Goal: Find specific page/section: Find specific page/section

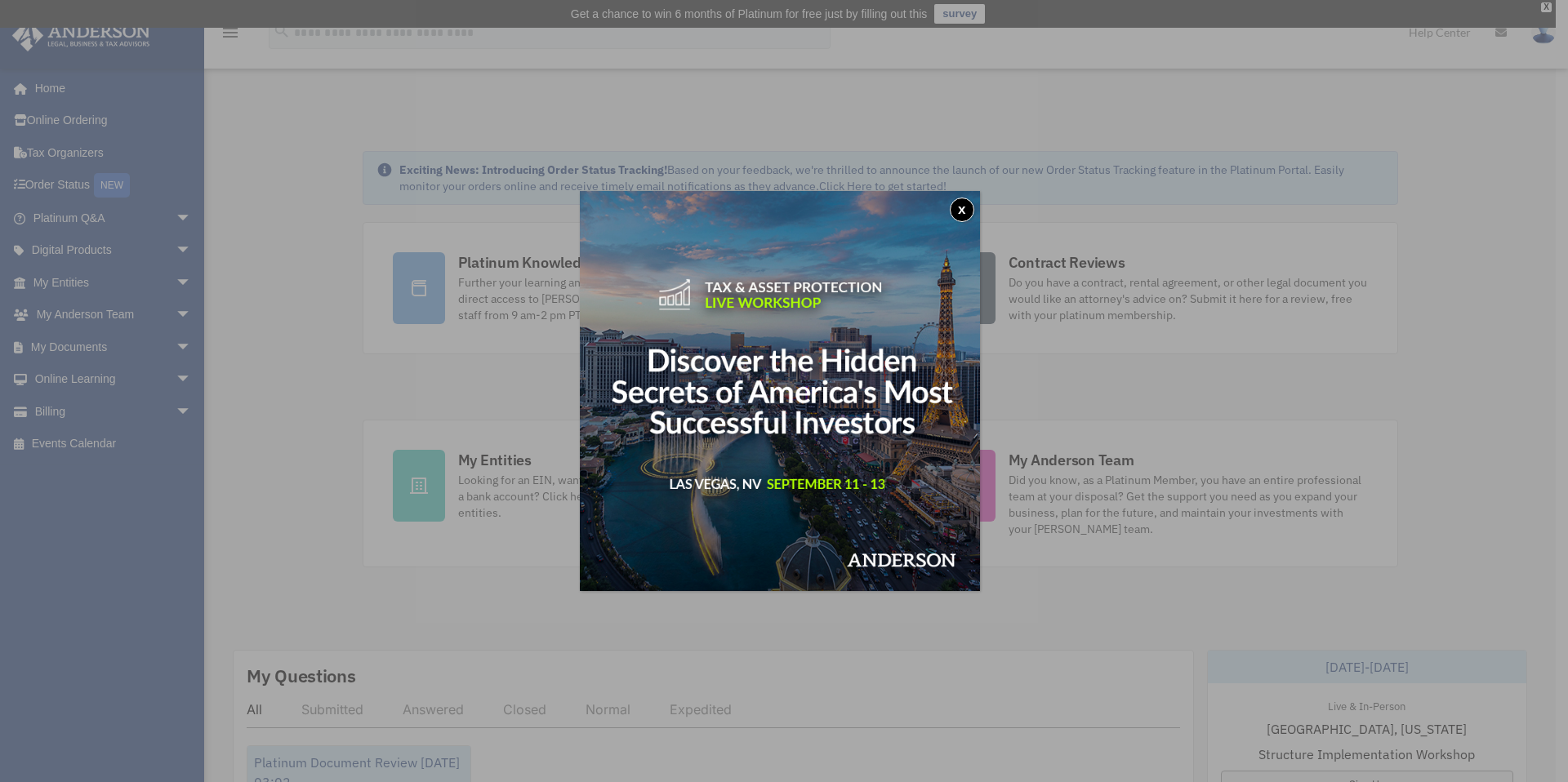
click at [966, 203] on button "x" at bounding box center [962, 210] width 25 height 25
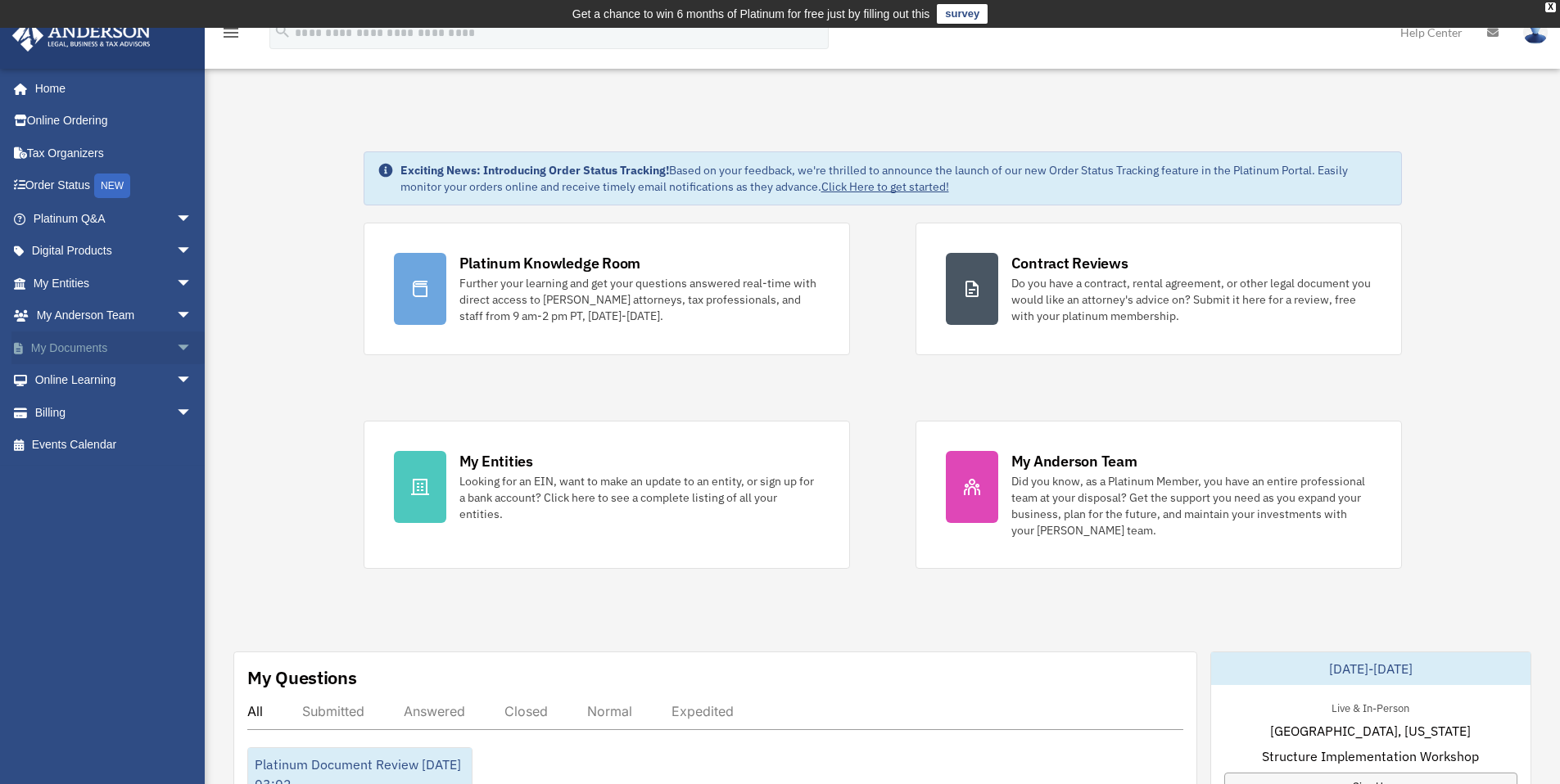
click at [88, 342] on link "My Documents arrow_drop_down" at bounding box center [114, 348] width 205 height 33
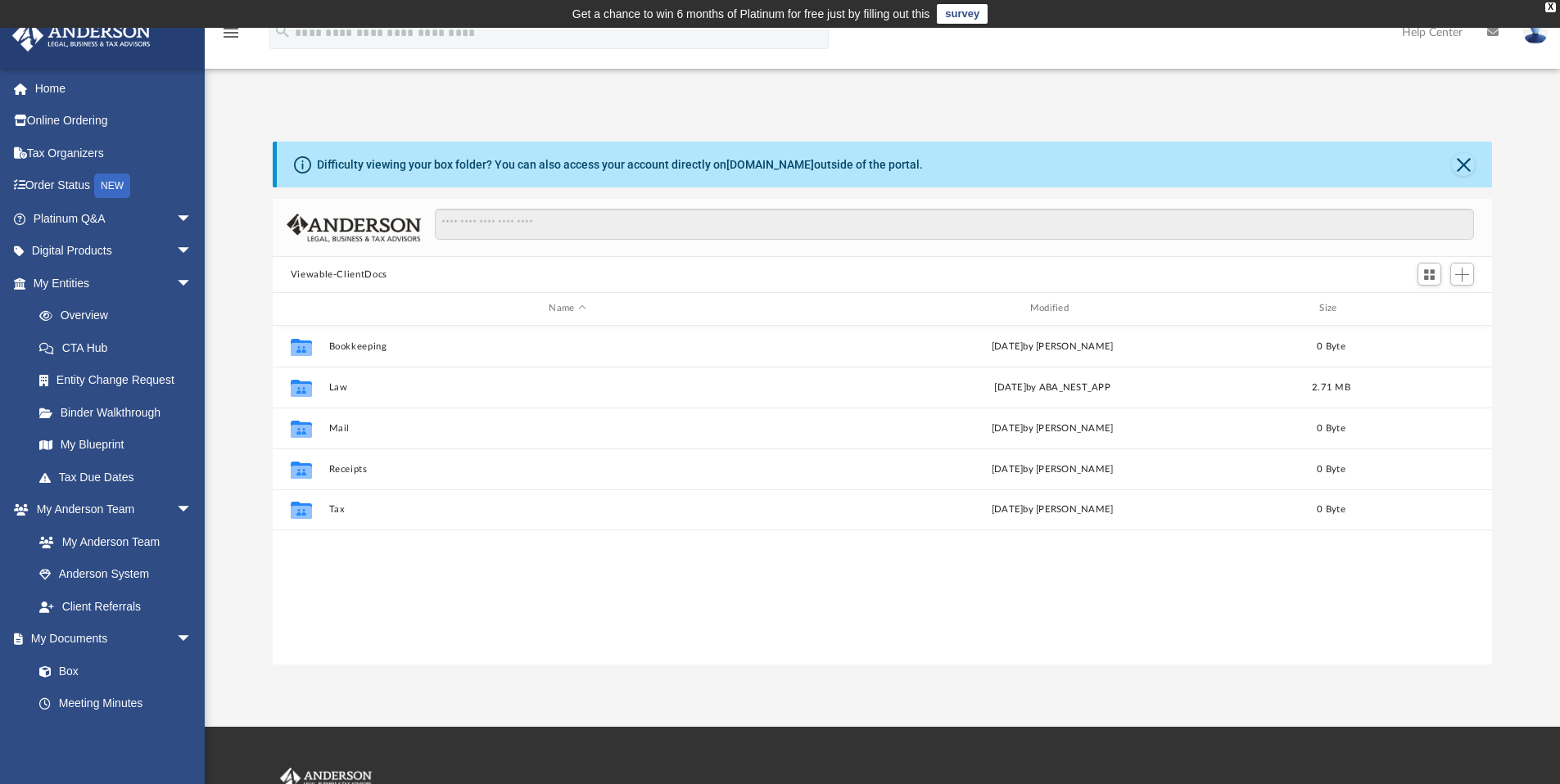
scroll to position [360, 1208]
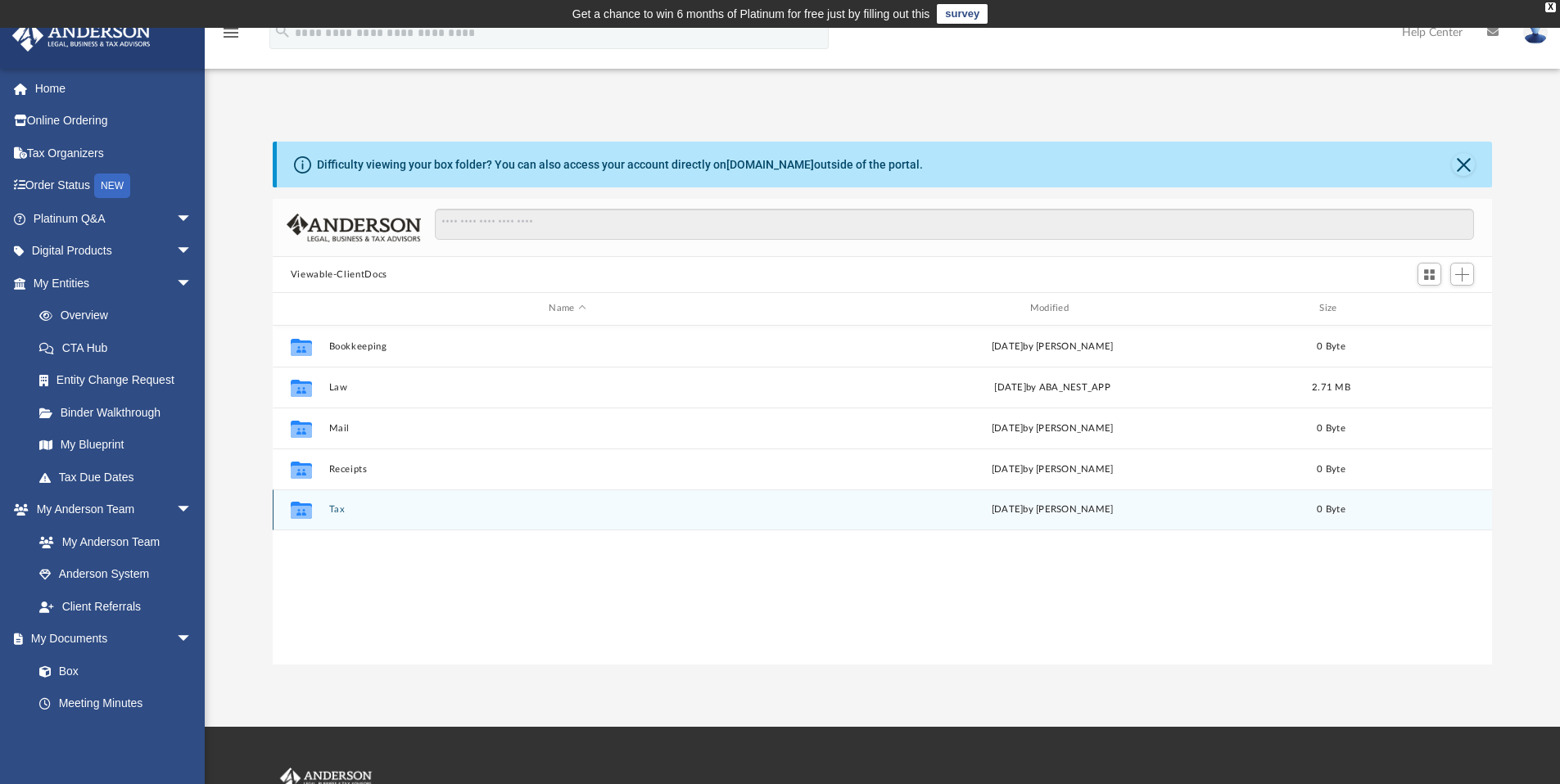
click at [332, 510] on button "Tax" at bounding box center [566, 510] width 477 height 11
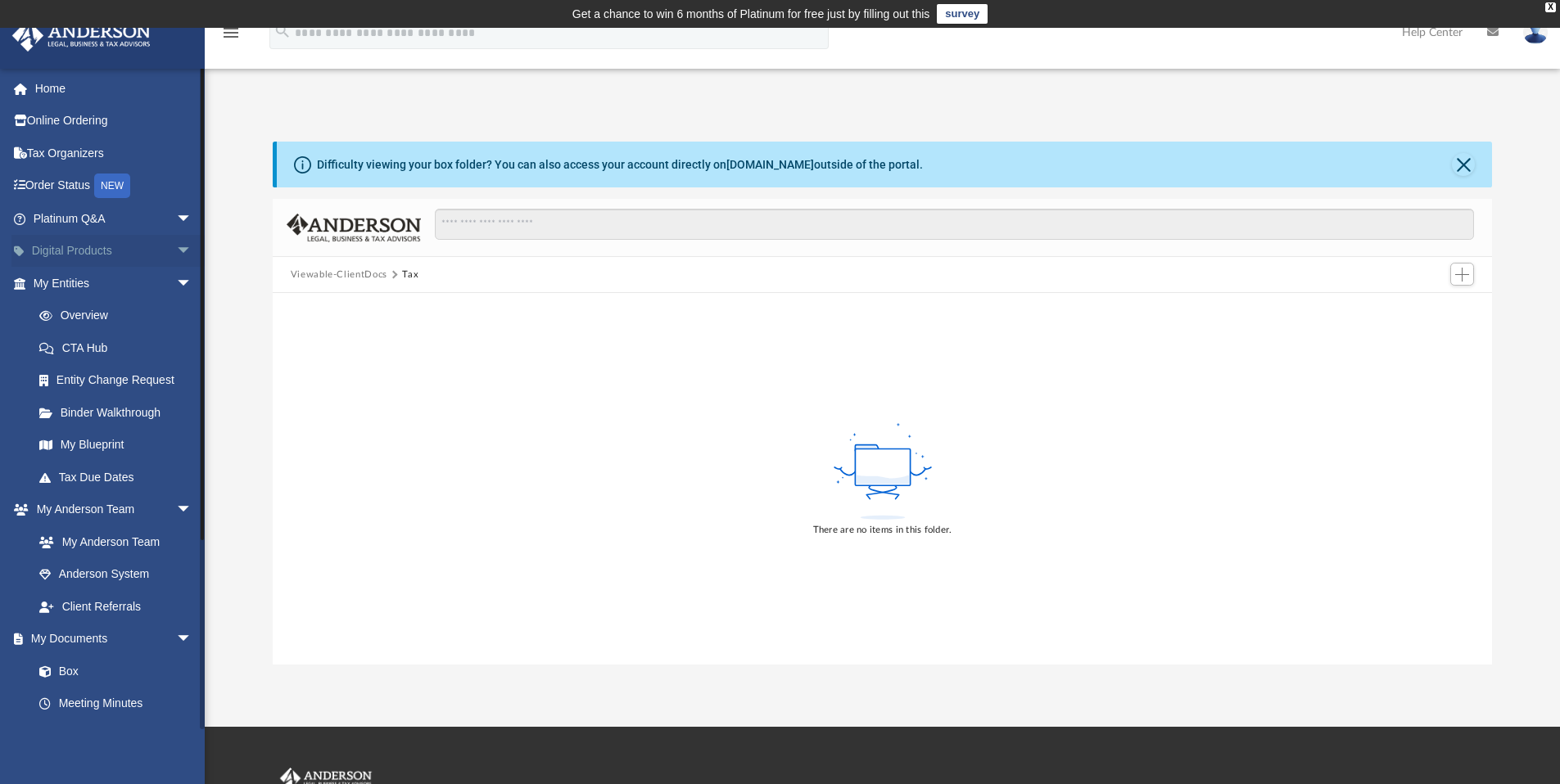
click at [100, 247] on link "Digital Products arrow_drop_down" at bounding box center [114, 251] width 205 height 33
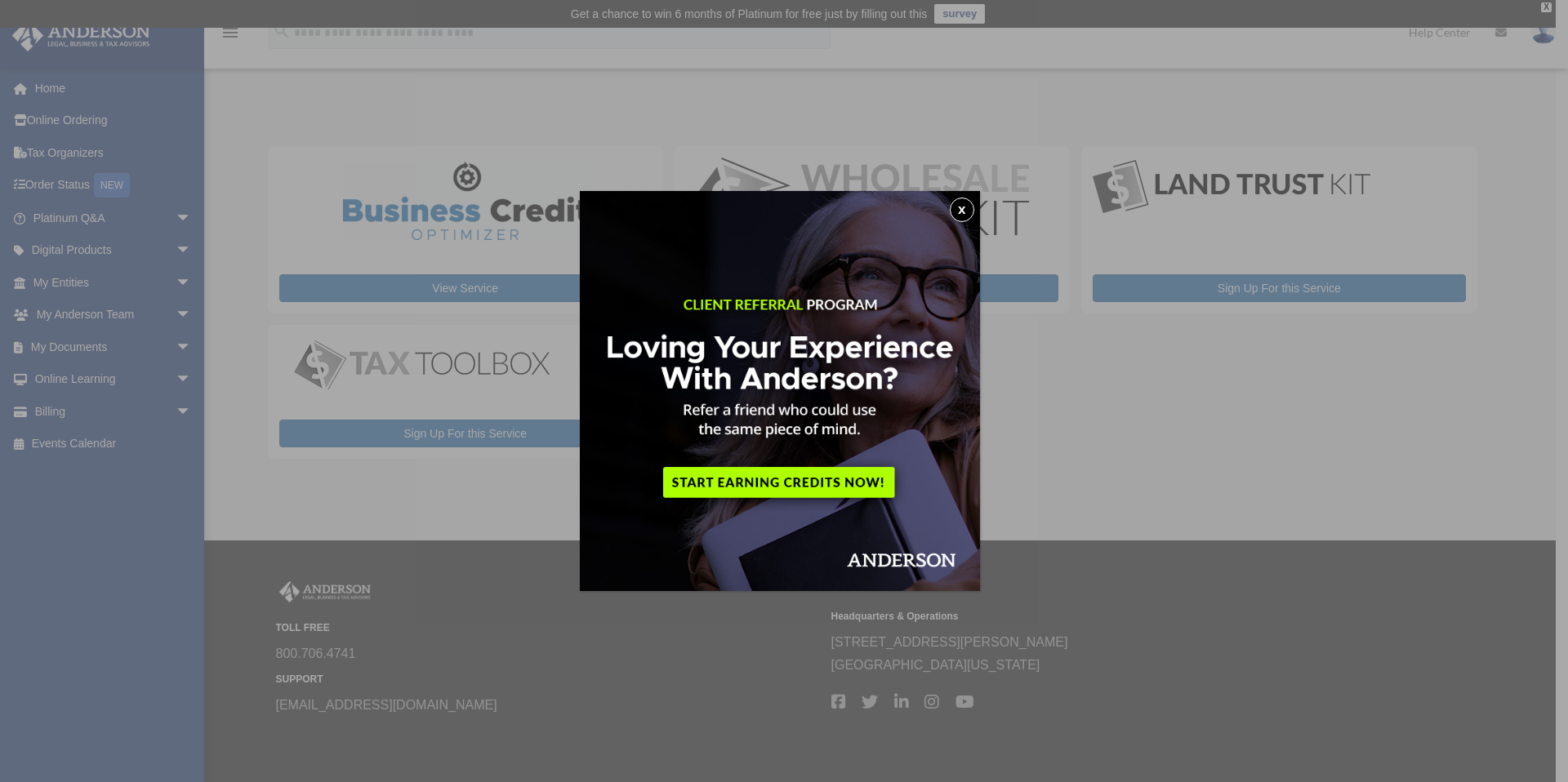
click at [965, 206] on button "x" at bounding box center [962, 210] width 25 height 25
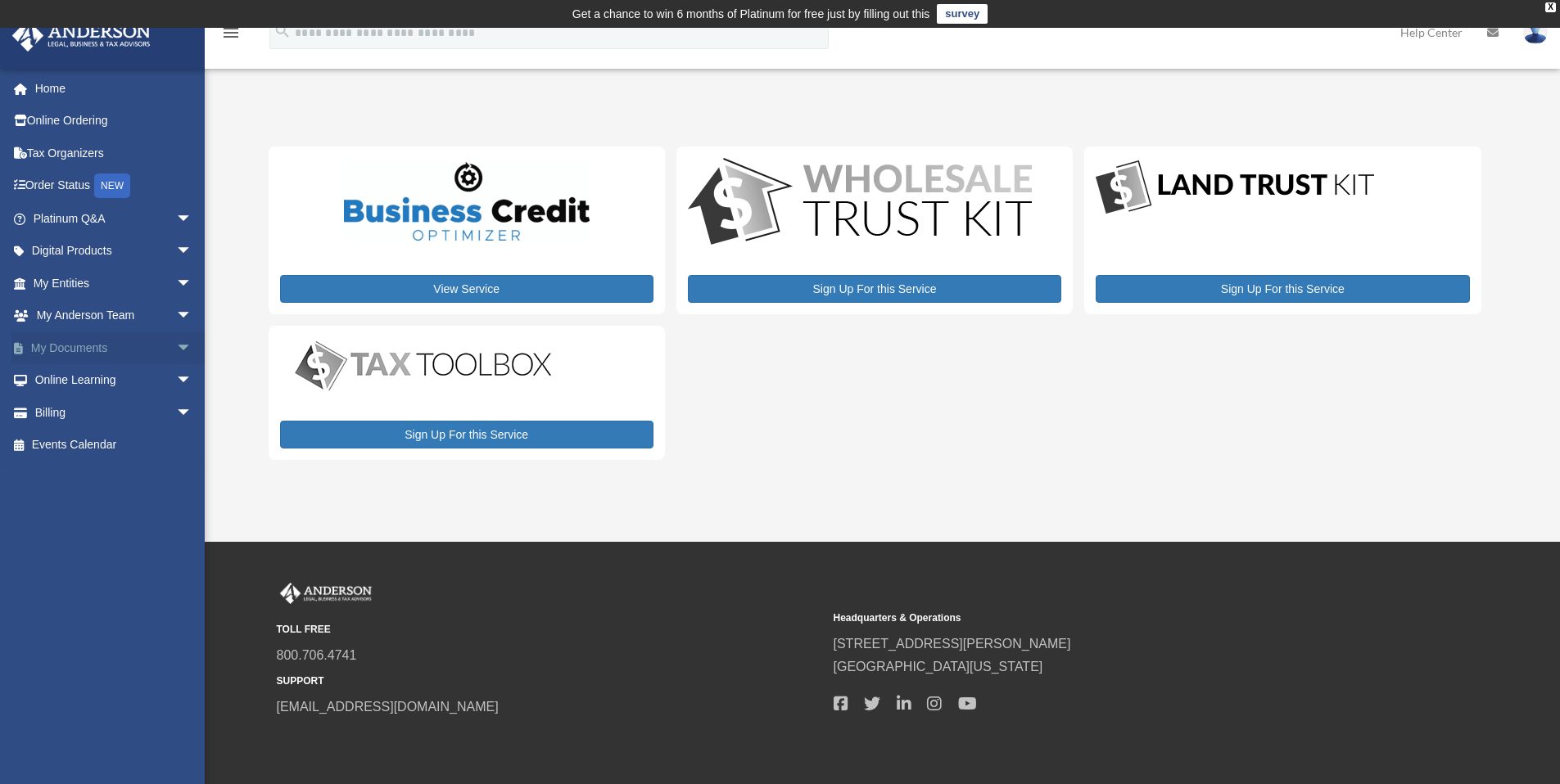
drag, startPoint x: 76, startPoint y: 343, endPoint x: 96, endPoint y: 332, distance: 22.8
click at [76, 343] on link "My Documents arrow_drop_down" at bounding box center [114, 348] width 205 height 33
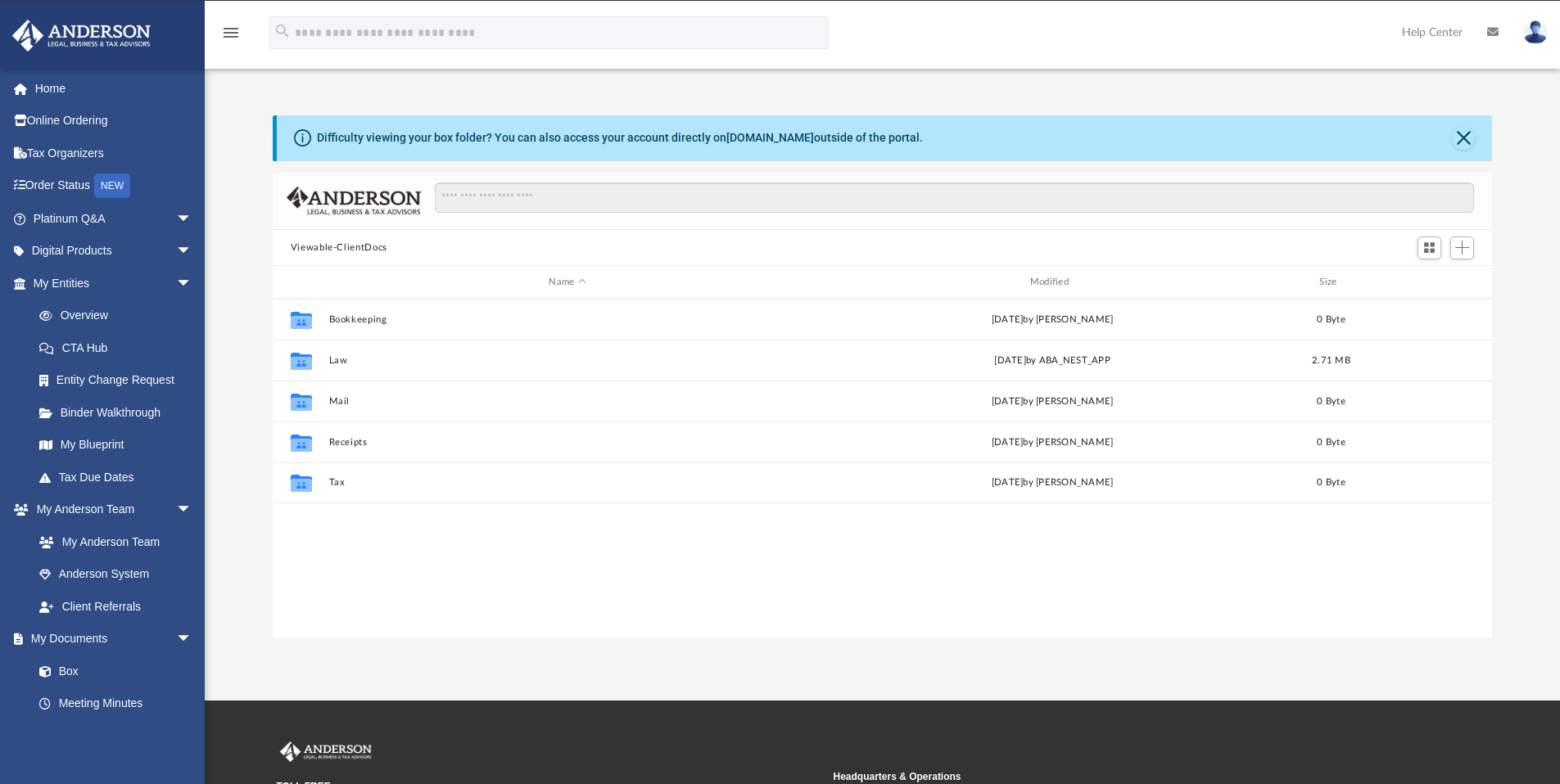
scroll to position [360, 1208]
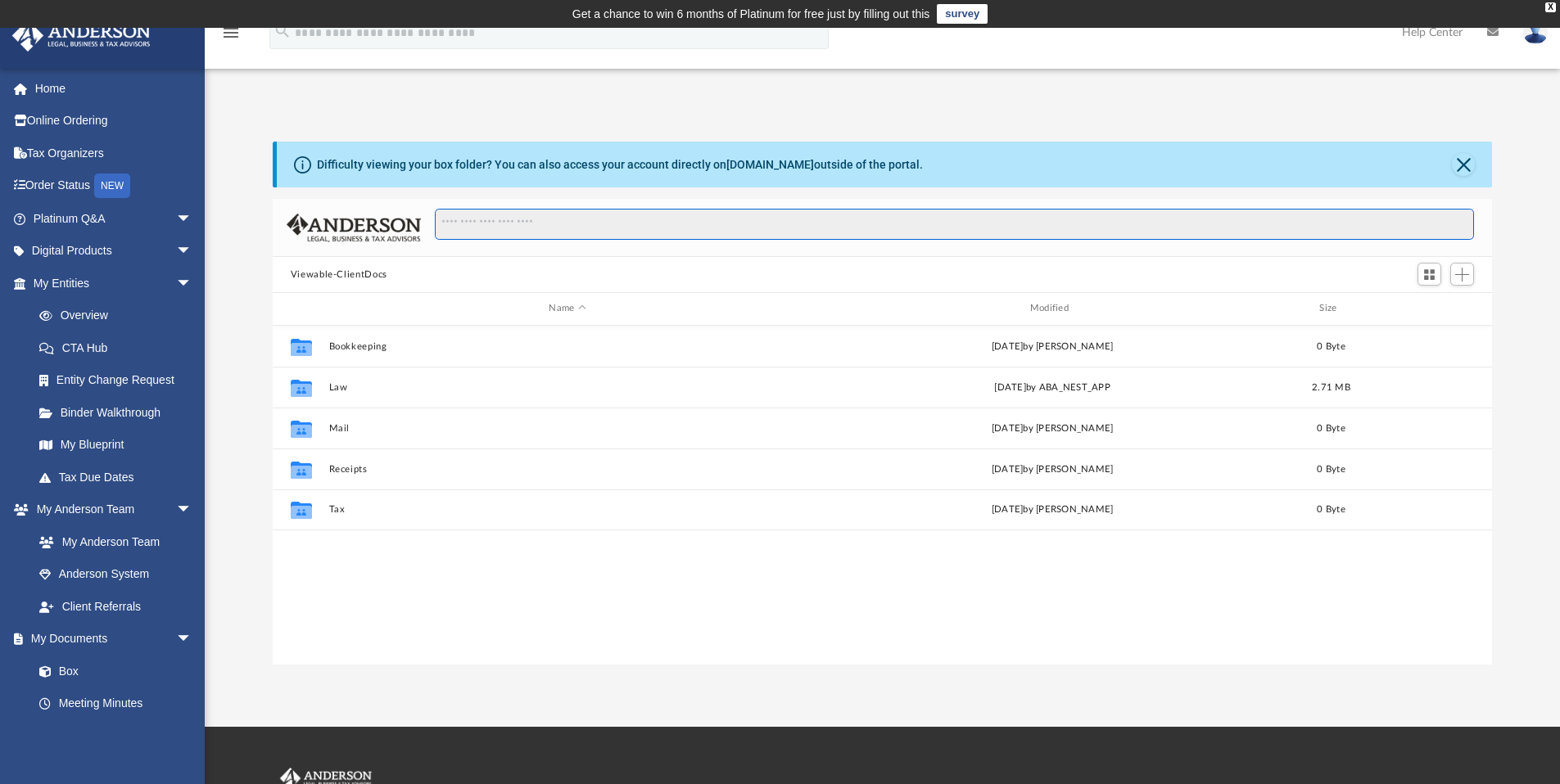
click at [510, 219] on input "Search files and folders" at bounding box center [954, 225] width 1040 height 31
type input "**********"
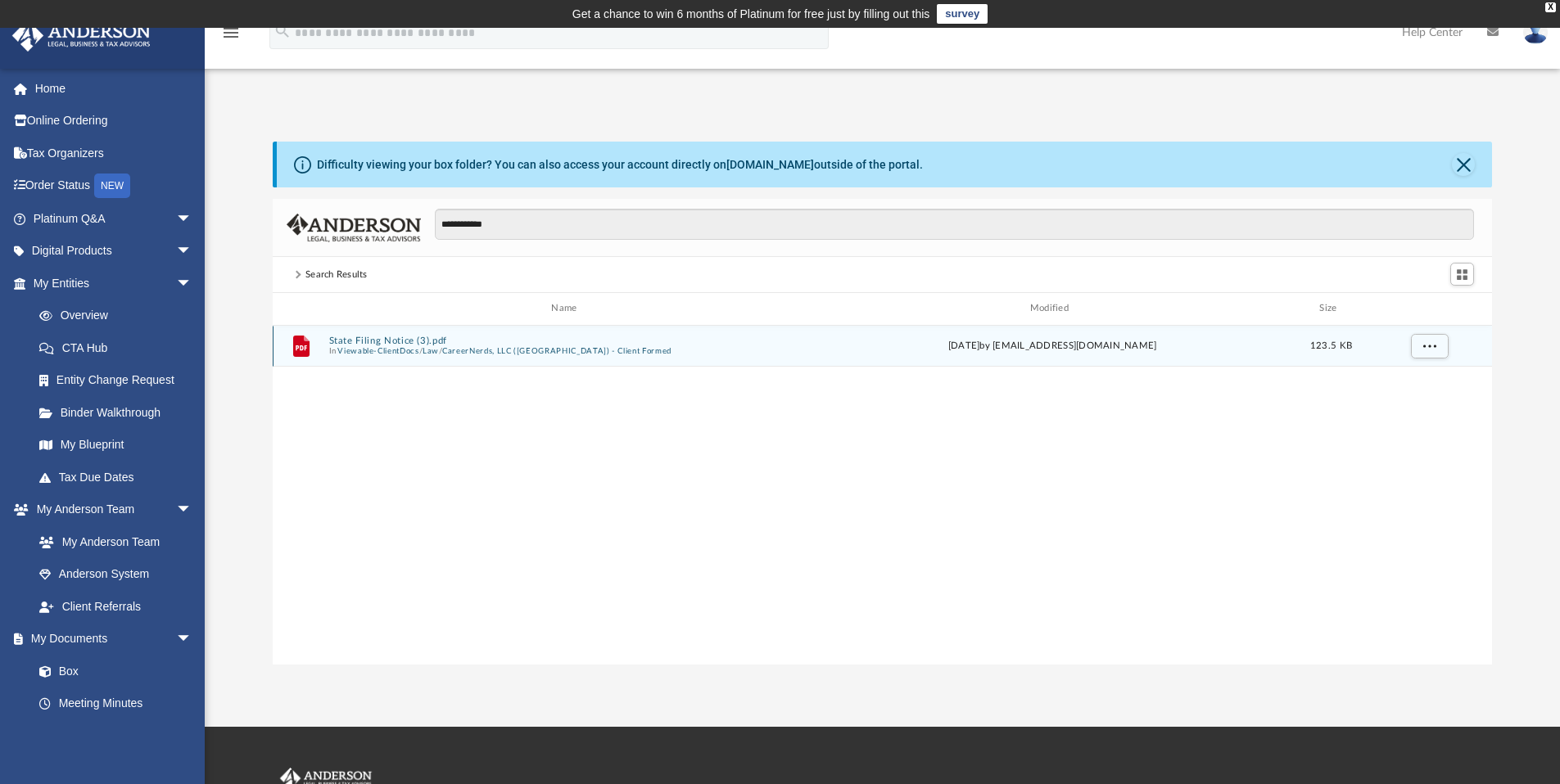
click at [381, 340] on button "State Filing Notice (3).pdf" at bounding box center [566, 341] width 477 height 11
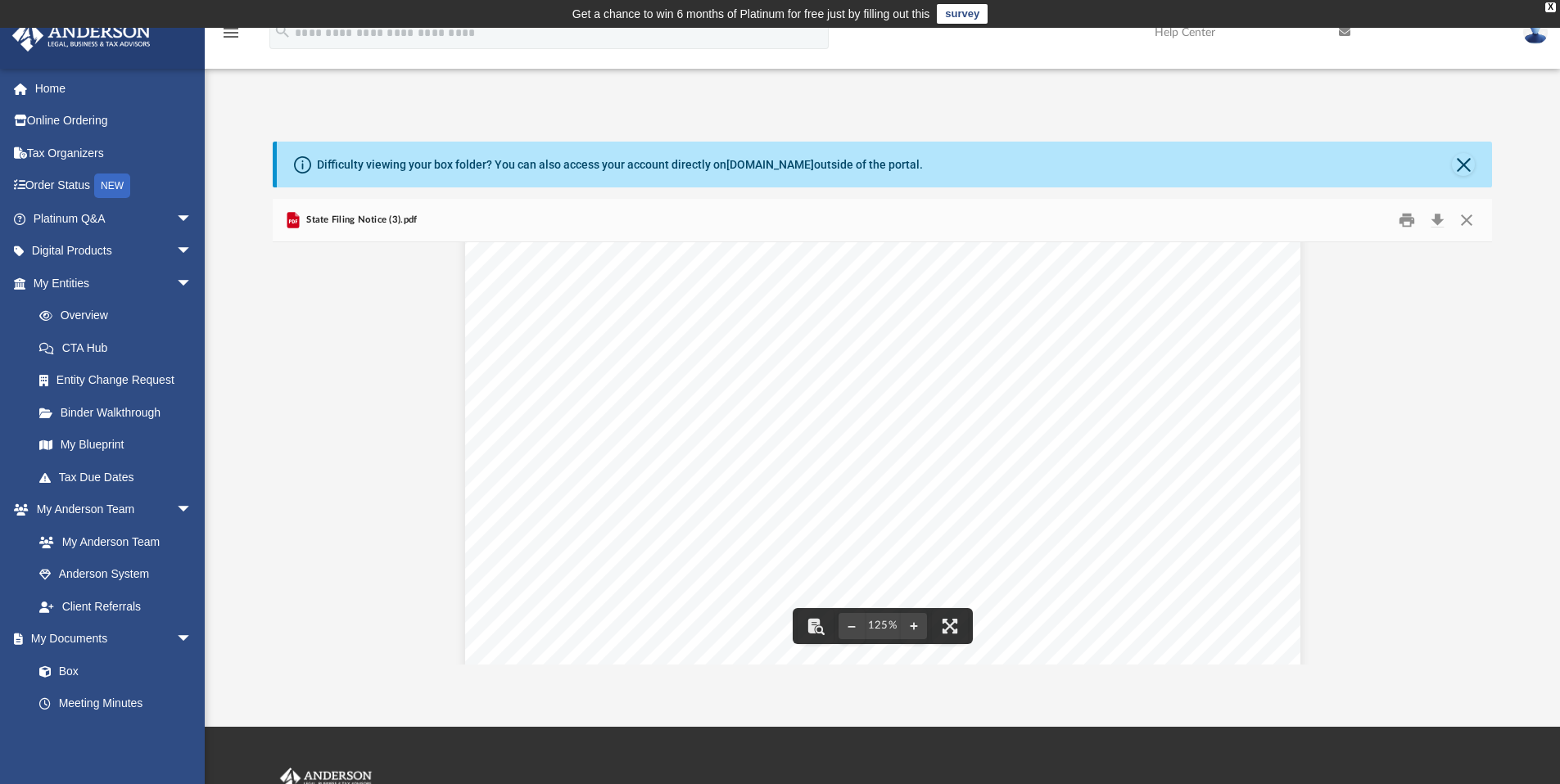
scroll to position [0, 0]
click at [397, 204] on div "State Filing Notice (3).pdf" at bounding box center [882, 220] width 1220 height 43
click at [388, 219] on span "State Filing Notice (3).pdf" at bounding box center [360, 220] width 114 height 14
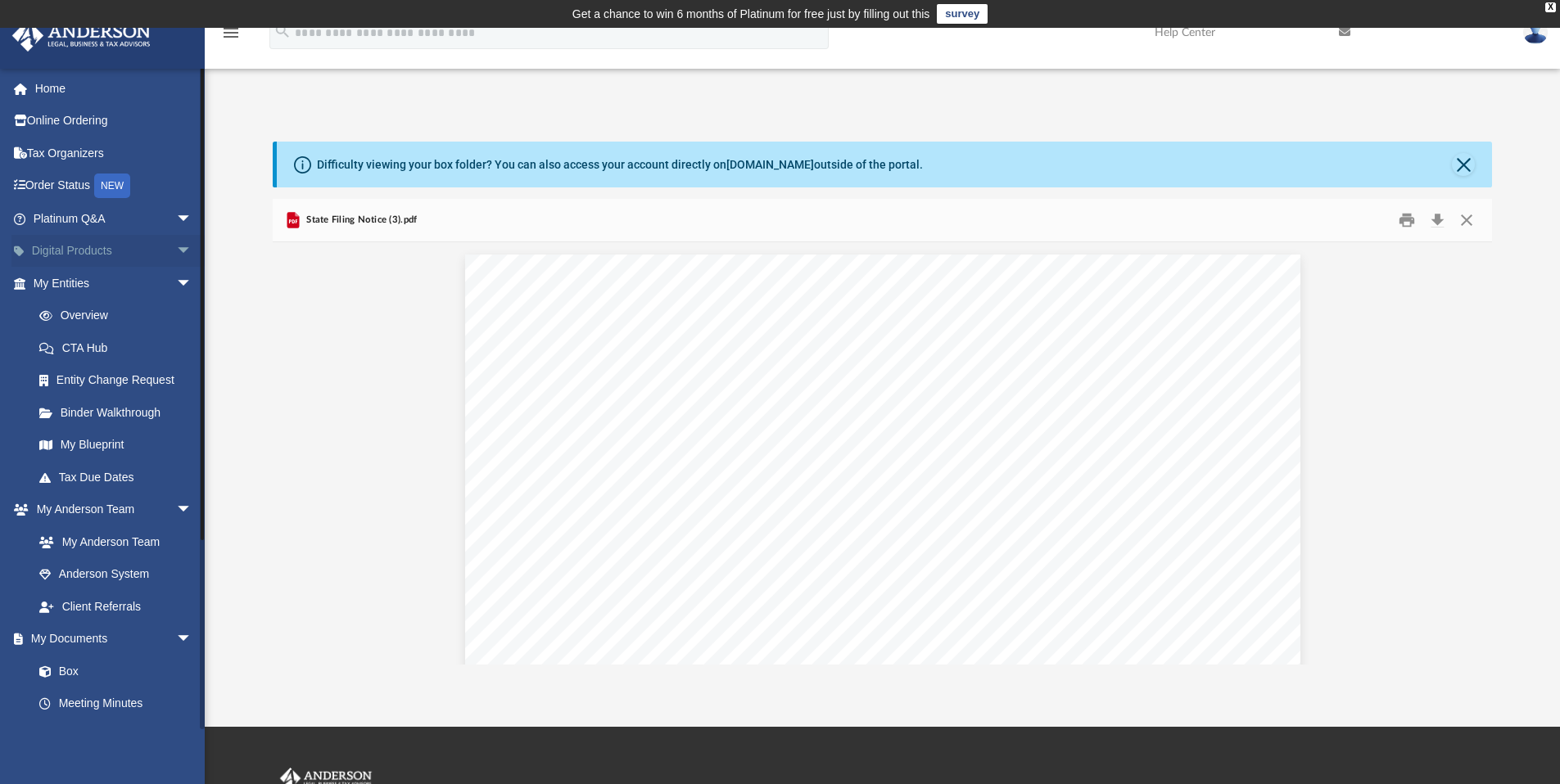
click at [65, 242] on link "Digital Products arrow_drop_down" at bounding box center [114, 251] width 205 height 33
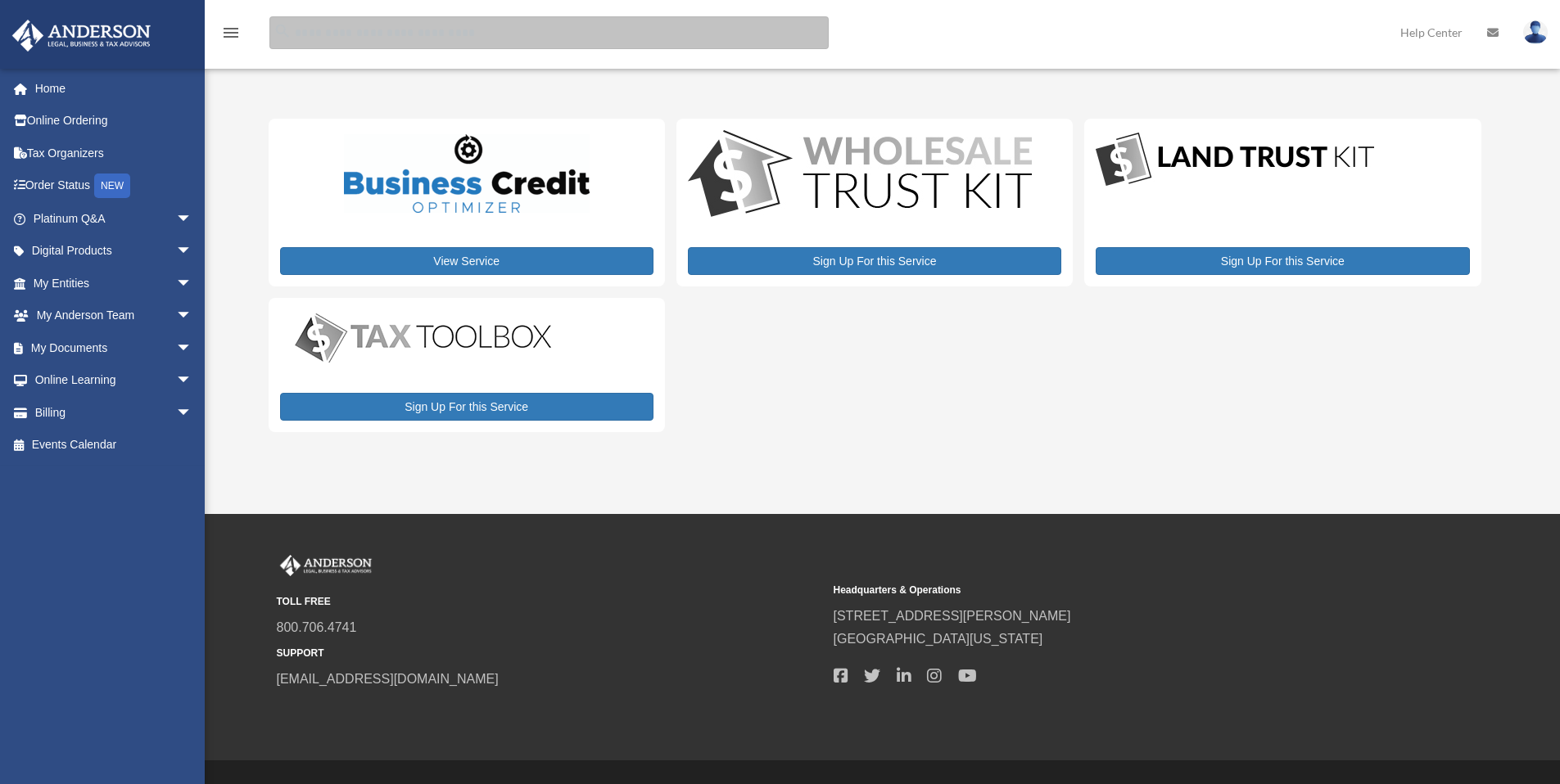
click at [305, 31] on input "search" at bounding box center [549, 33] width 560 height 33
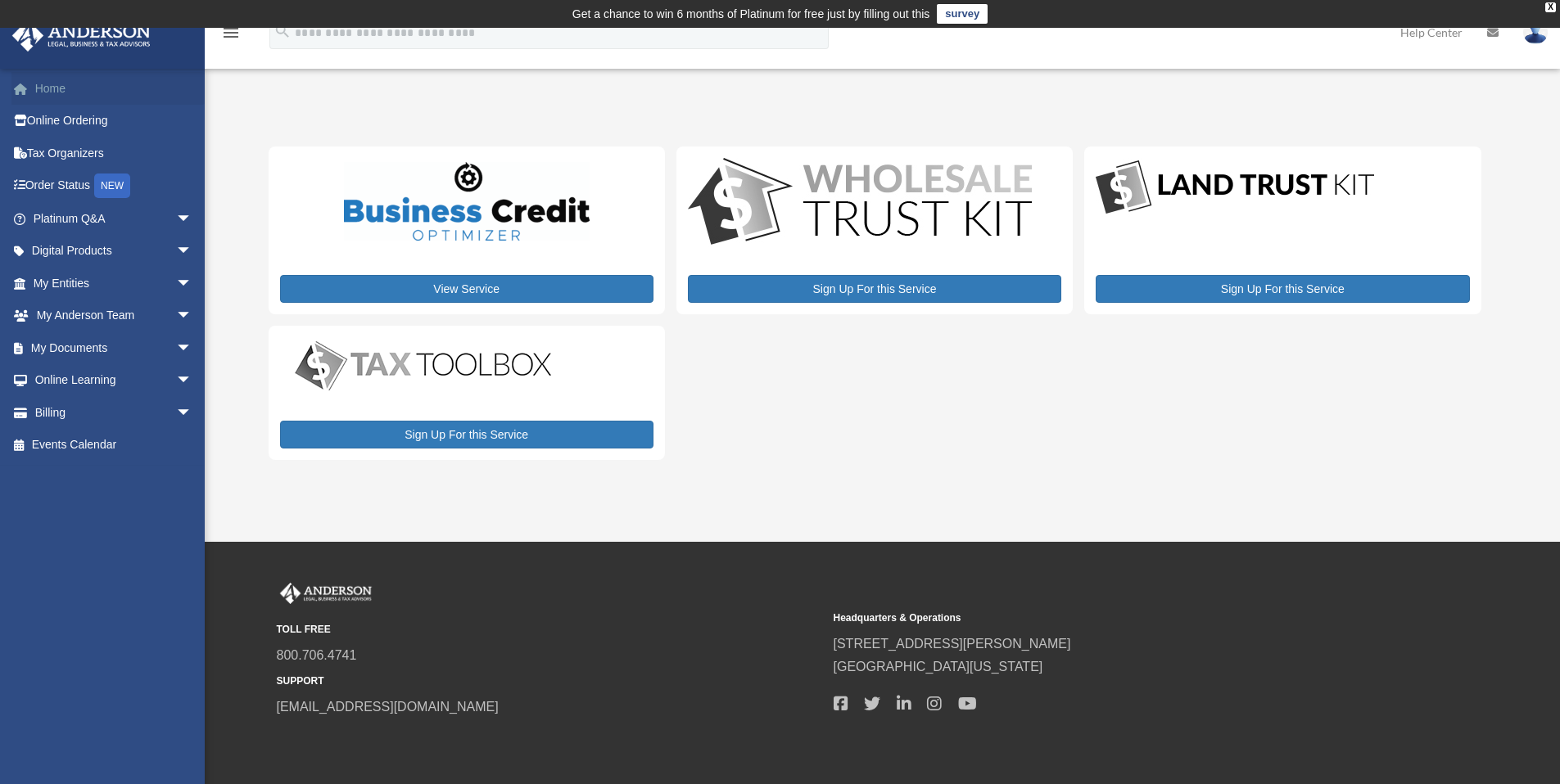
click at [48, 93] on link "Home" at bounding box center [114, 88] width 205 height 33
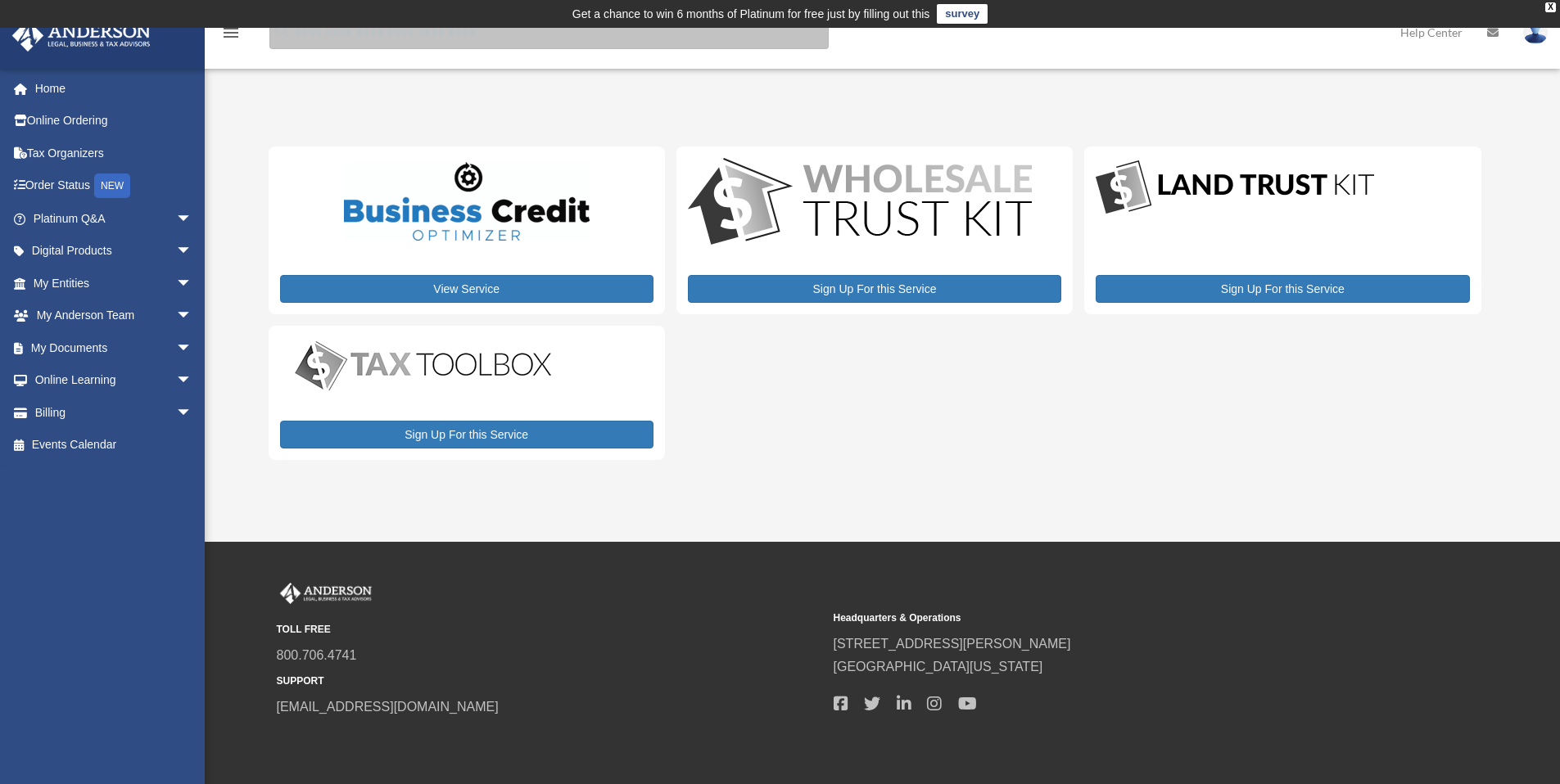
click at [360, 42] on input "search" at bounding box center [549, 33] width 560 height 33
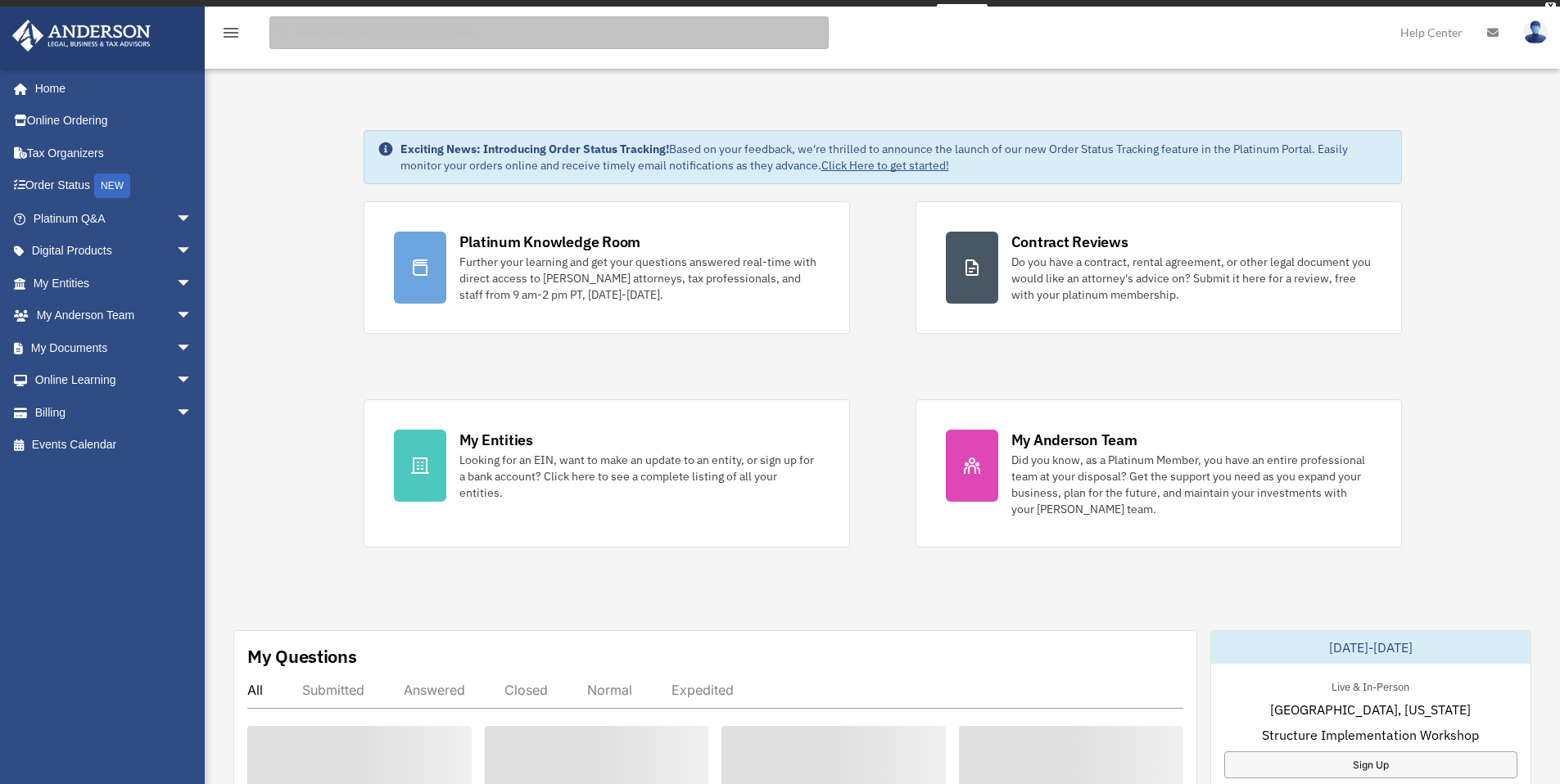
click at [360, 43] on input "search" at bounding box center [549, 33] width 560 height 33
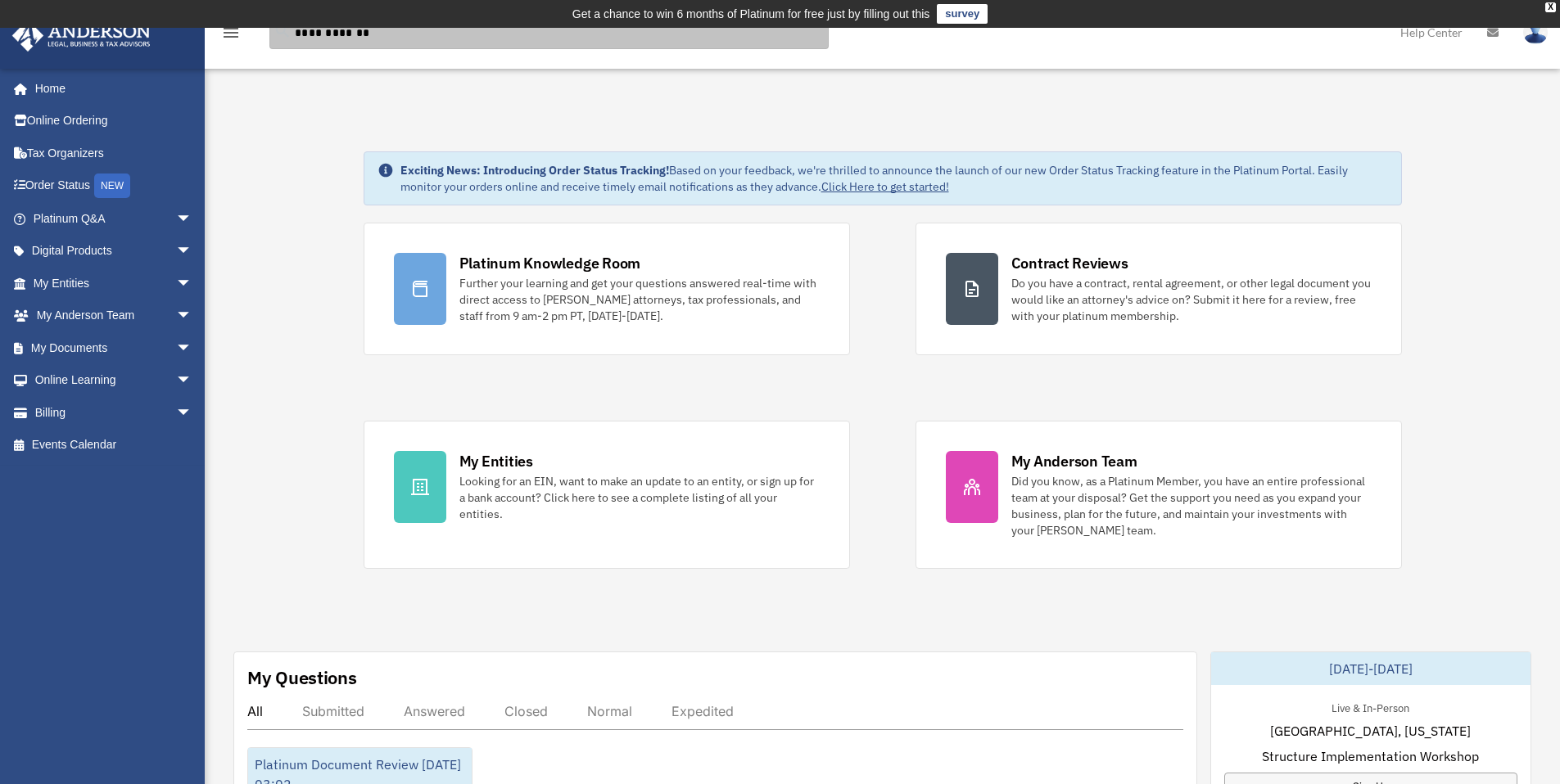
type input "**********"
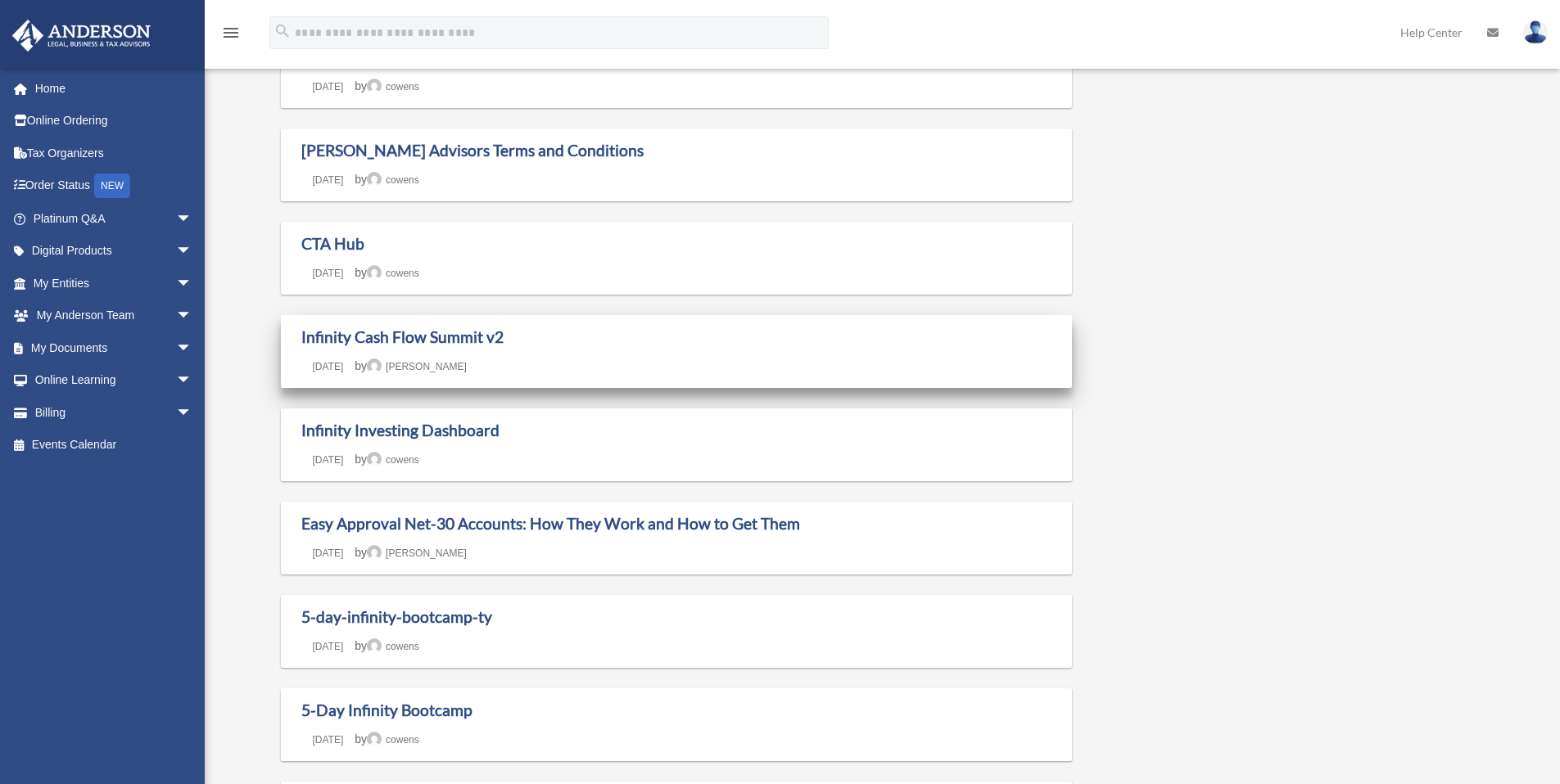
scroll to position [252, 0]
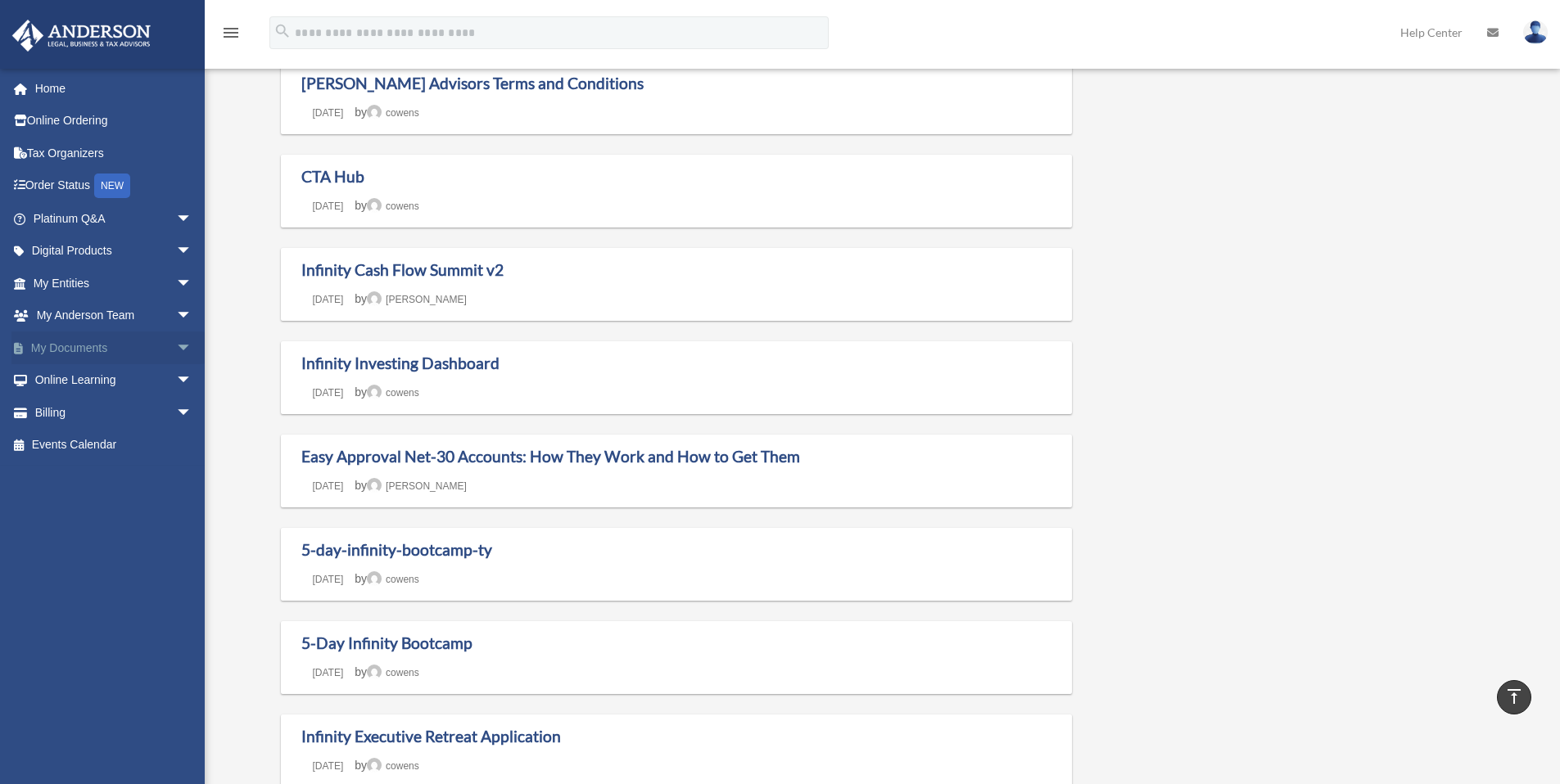
click at [84, 349] on link "My Documents arrow_drop_down" at bounding box center [114, 348] width 205 height 33
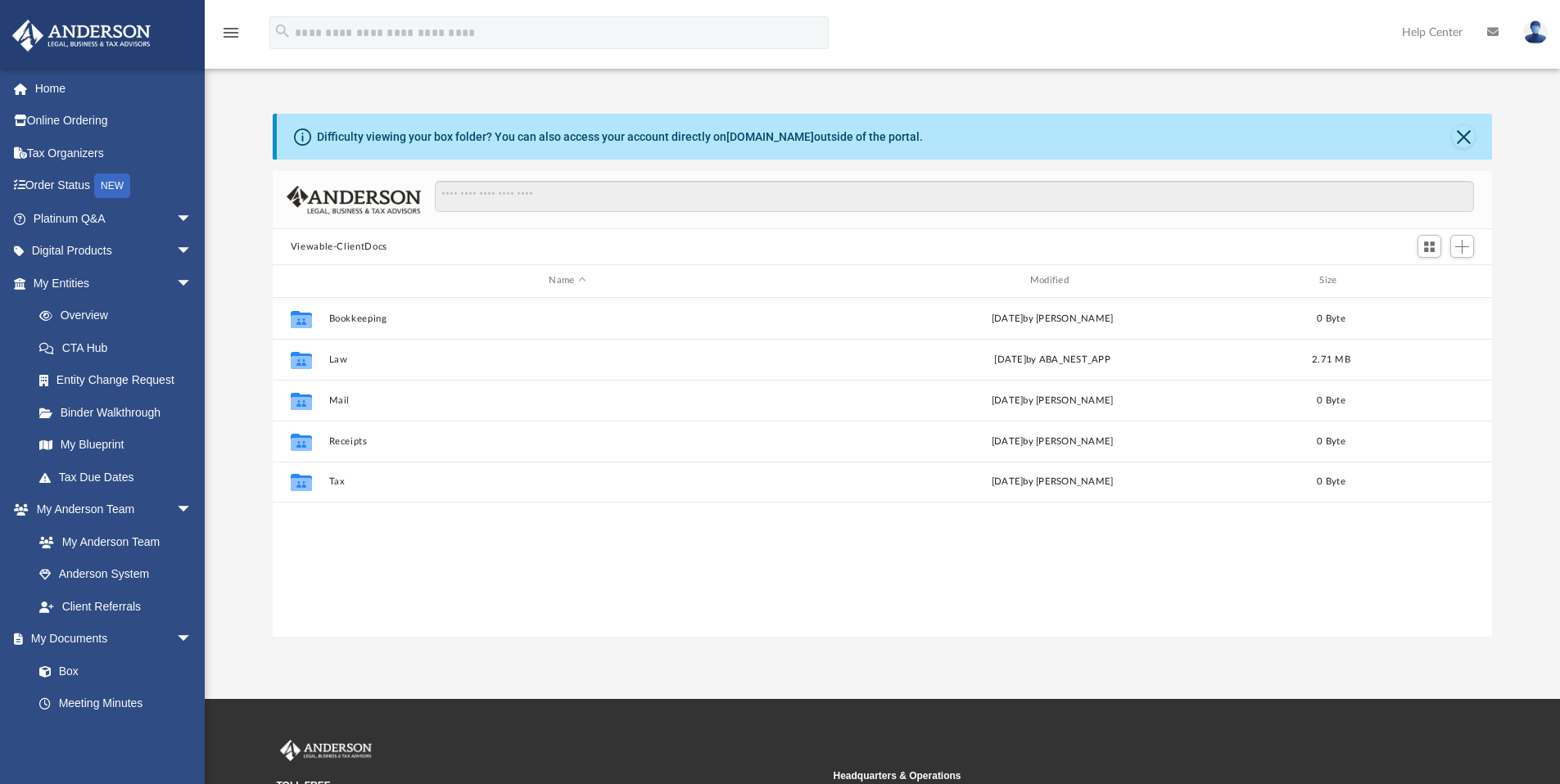
scroll to position [360, 1208]
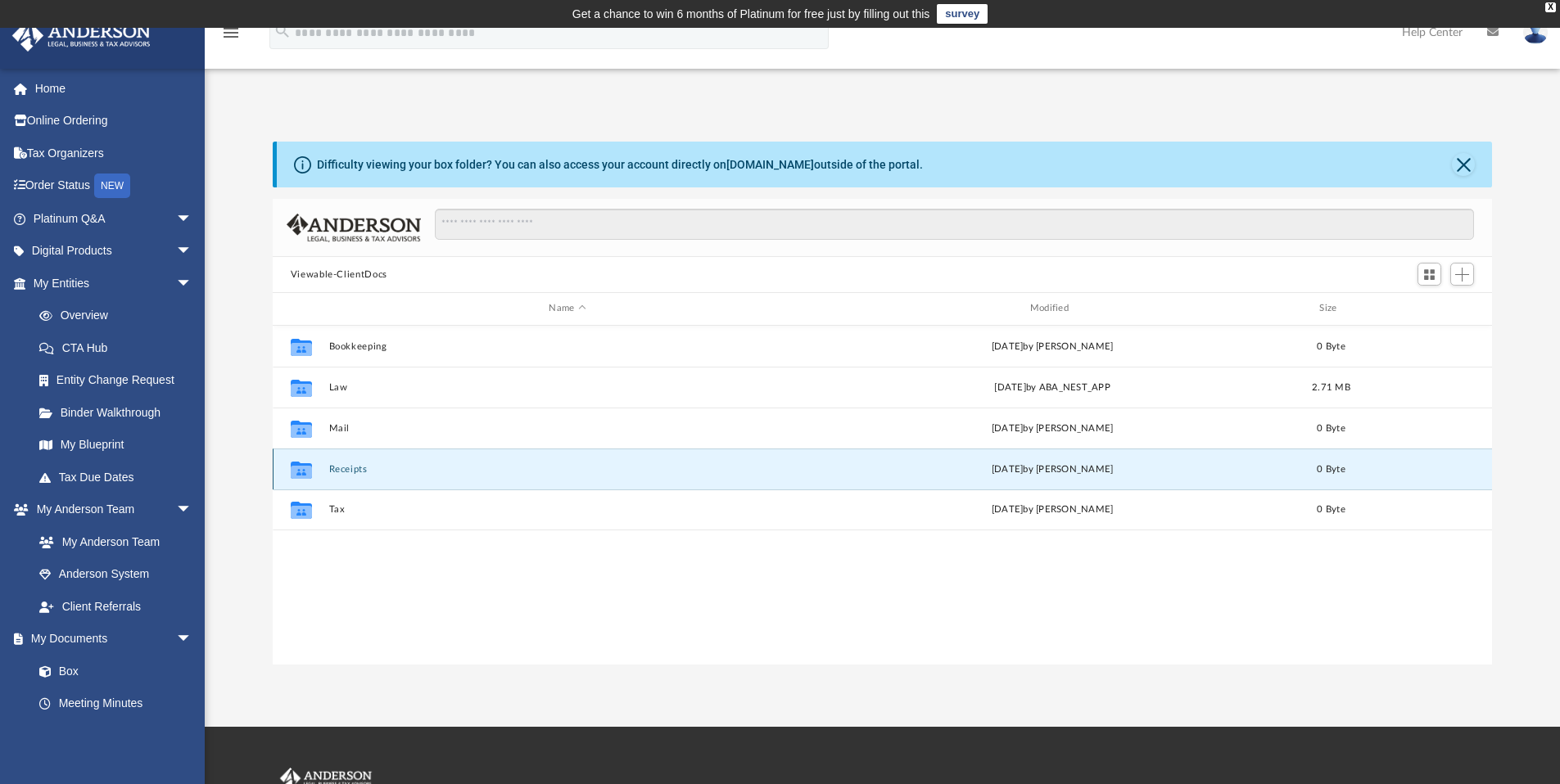
click at [343, 471] on button "Receipts" at bounding box center [566, 469] width 477 height 11
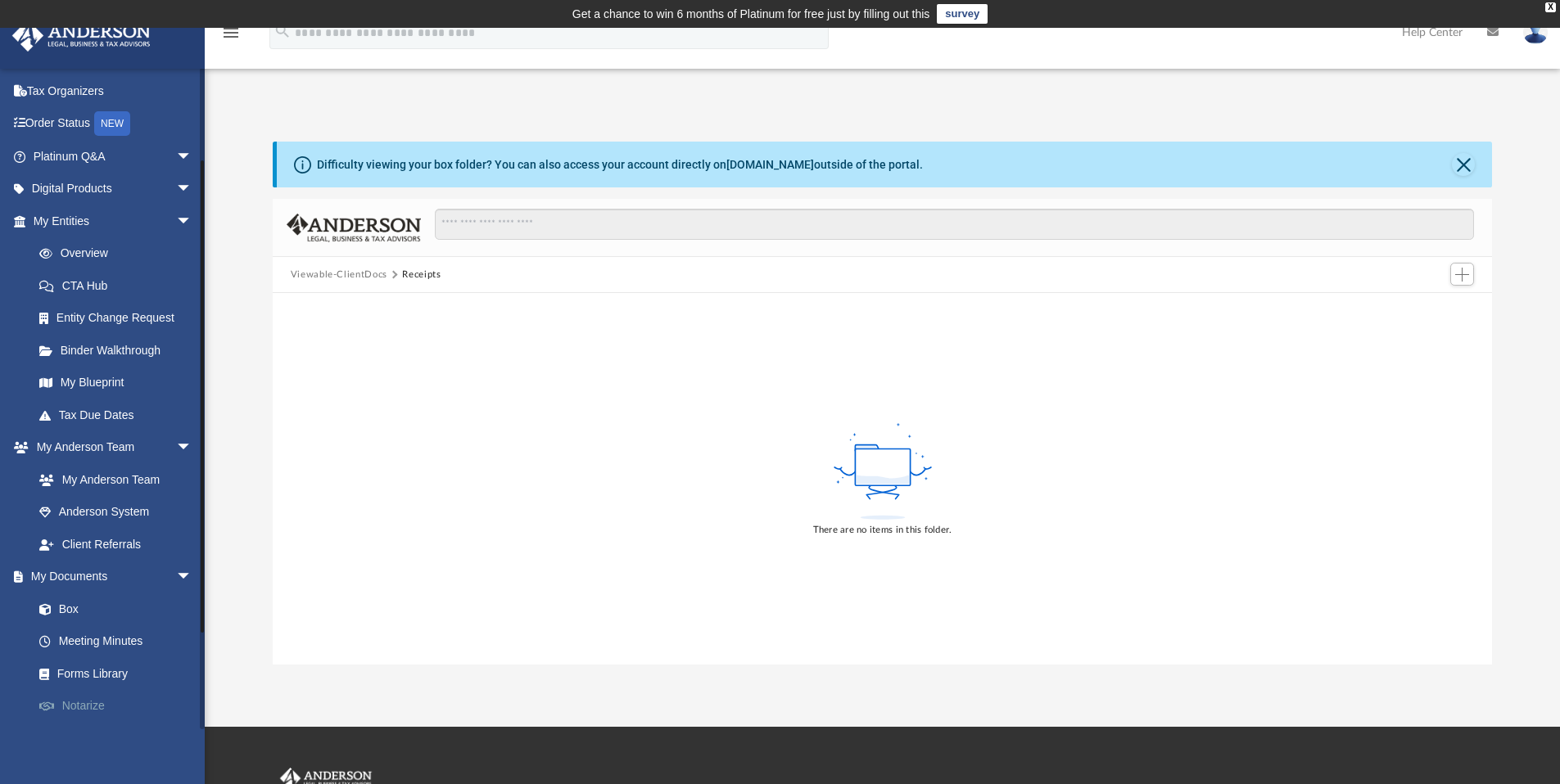
scroll to position [131, 0]
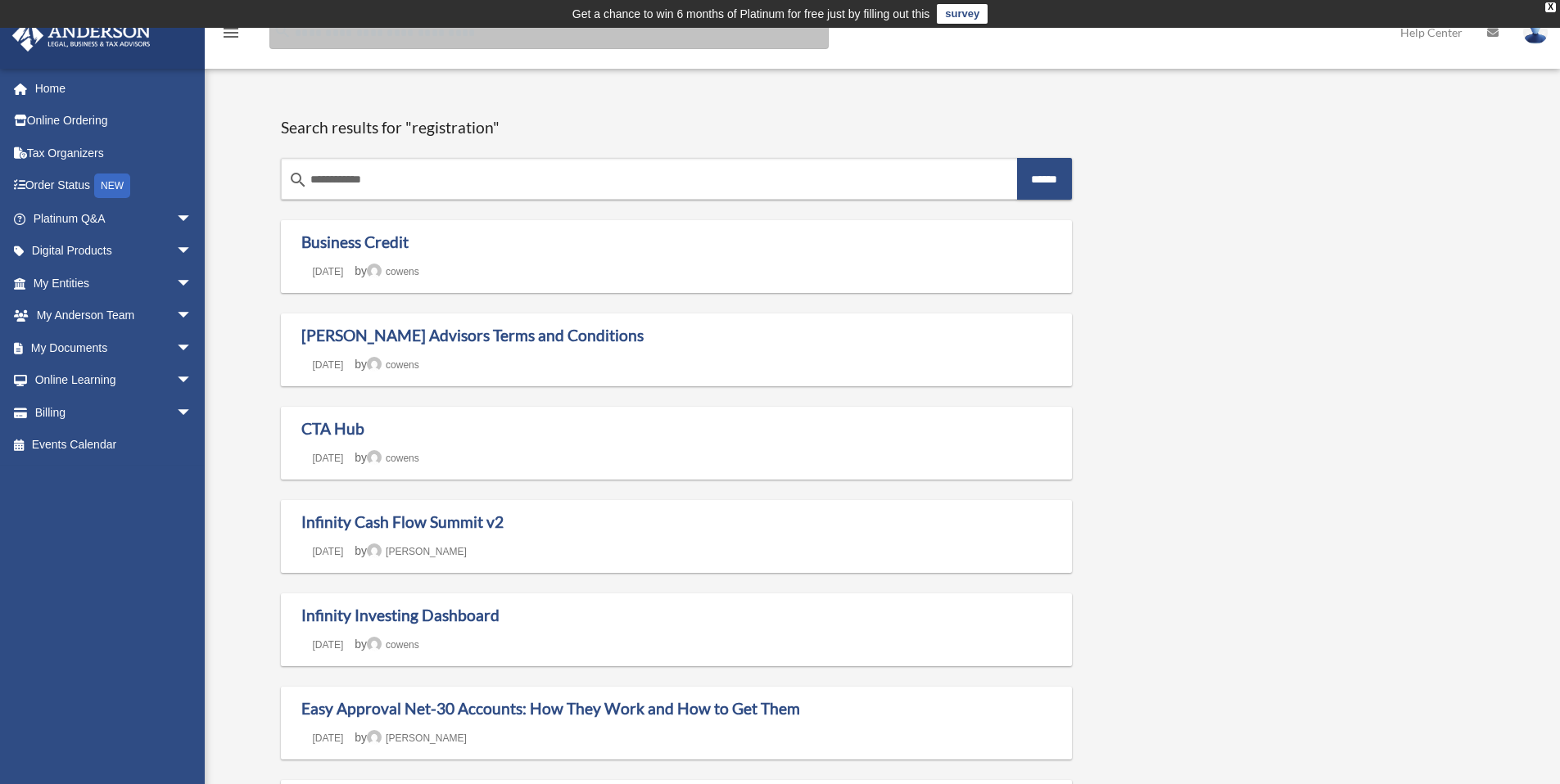
click at [339, 40] on input "Search for:" at bounding box center [549, 33] width 560 height 33
type input "*******"
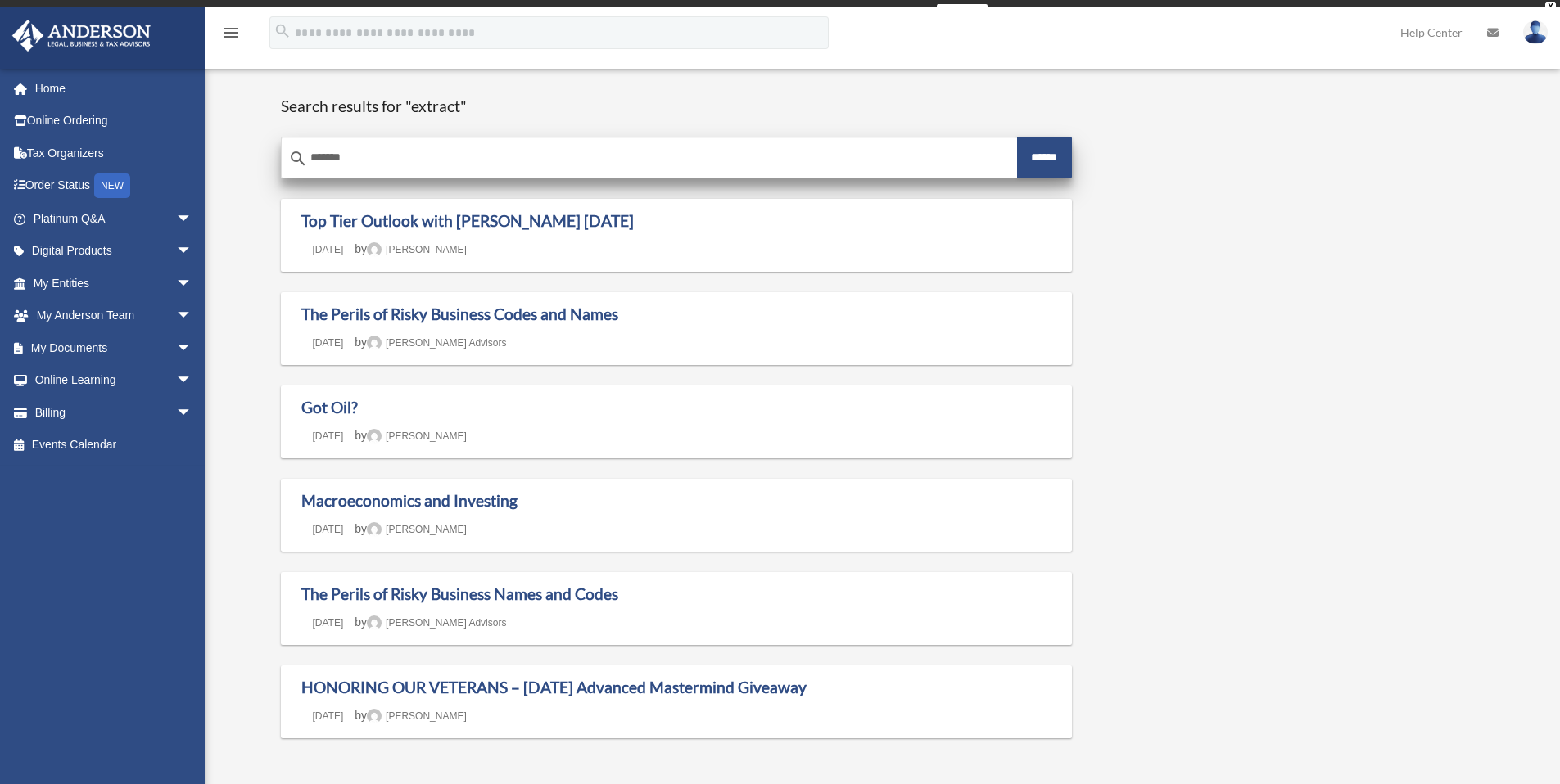
click at [355, 150] on header "Search results for "extract" Search for: search ******* ******" at bounding box center [677, 137] width 792 height 82
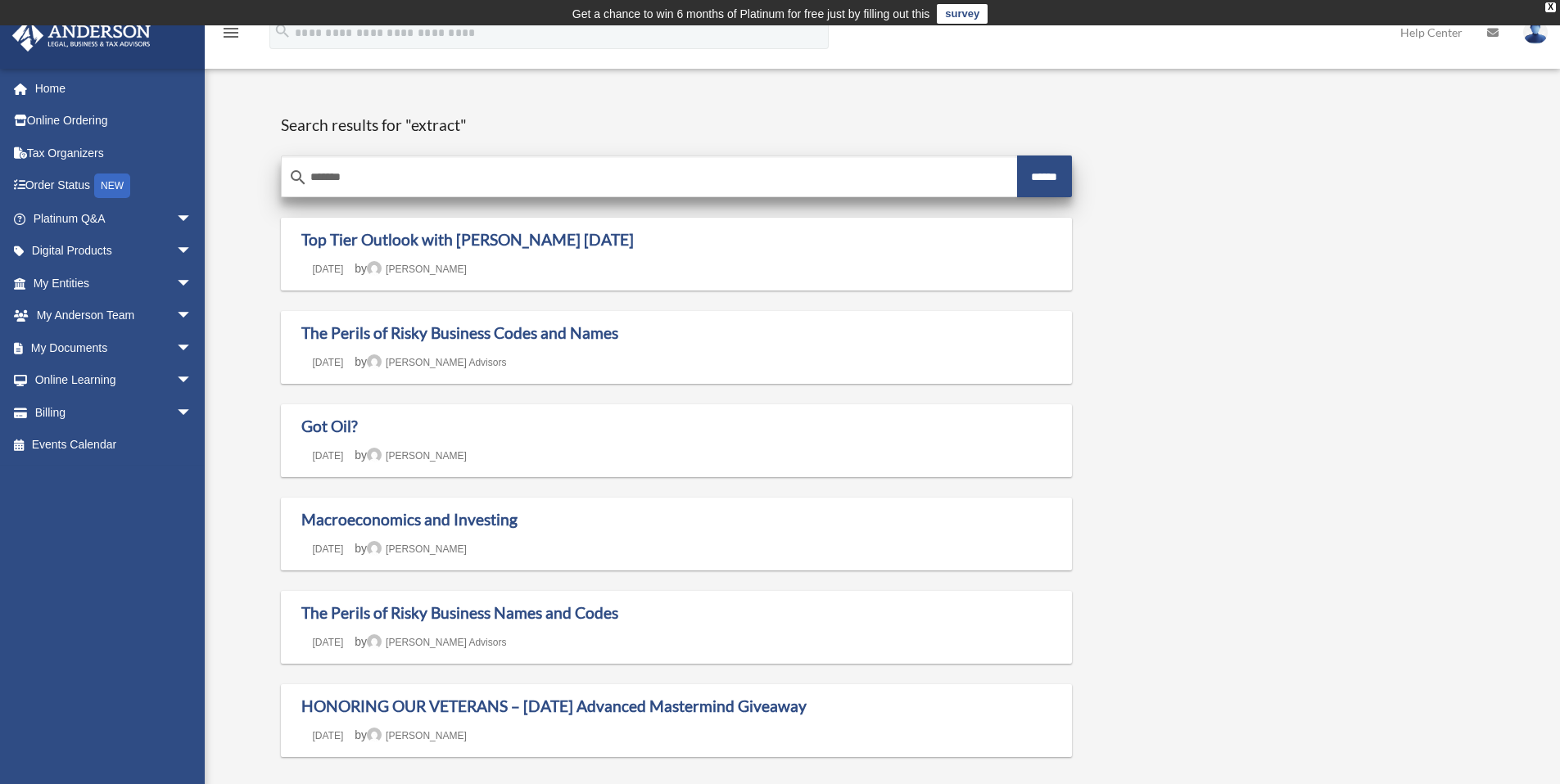
click at [355, 150] on header "Search results for "extract" Search for: search ******* ******" at bounding box center [677, 155] width 792 height 82
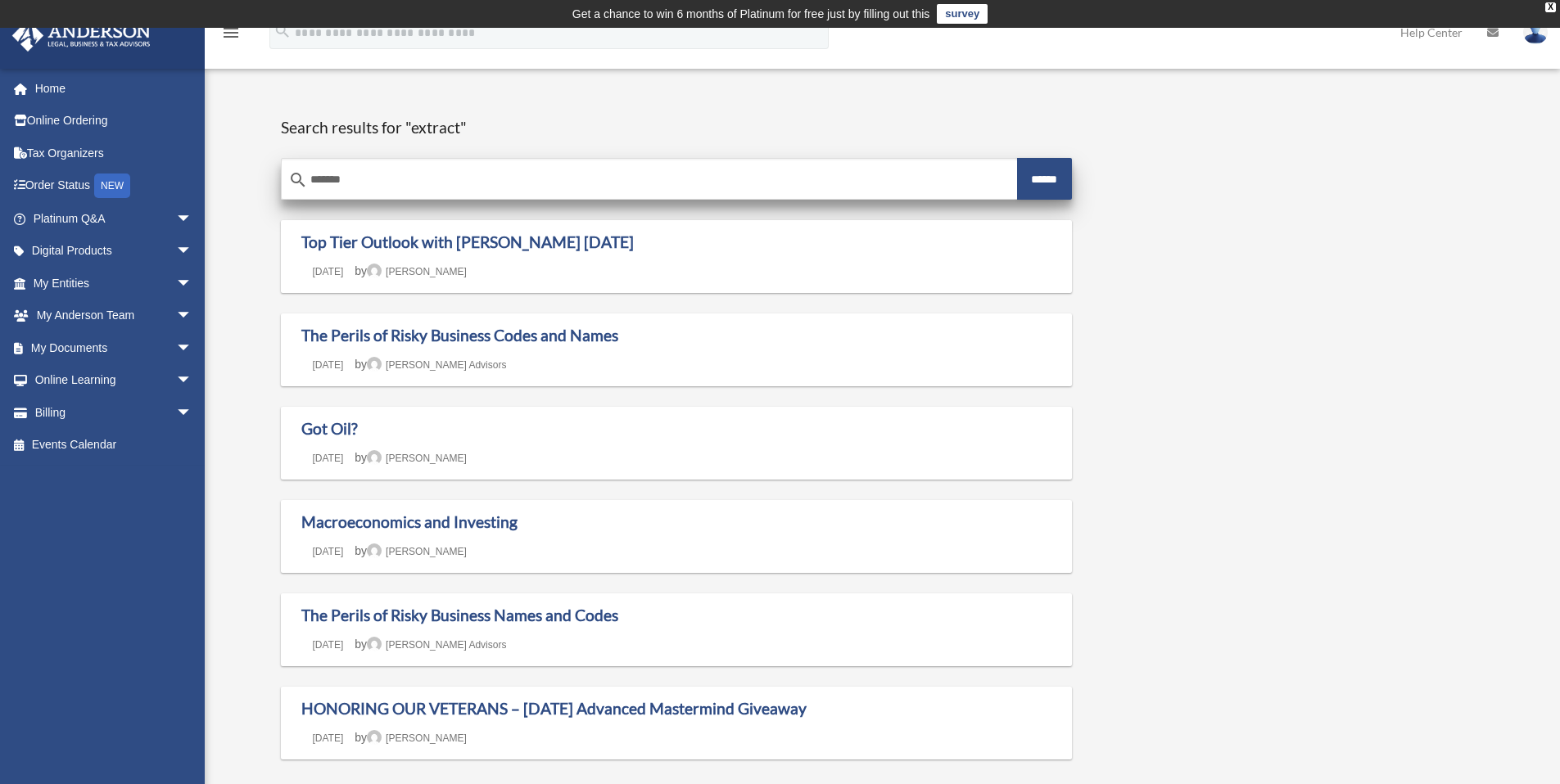
click at [348, 174] on input "*******" at bounding box center [650, 179] width 735 height 39
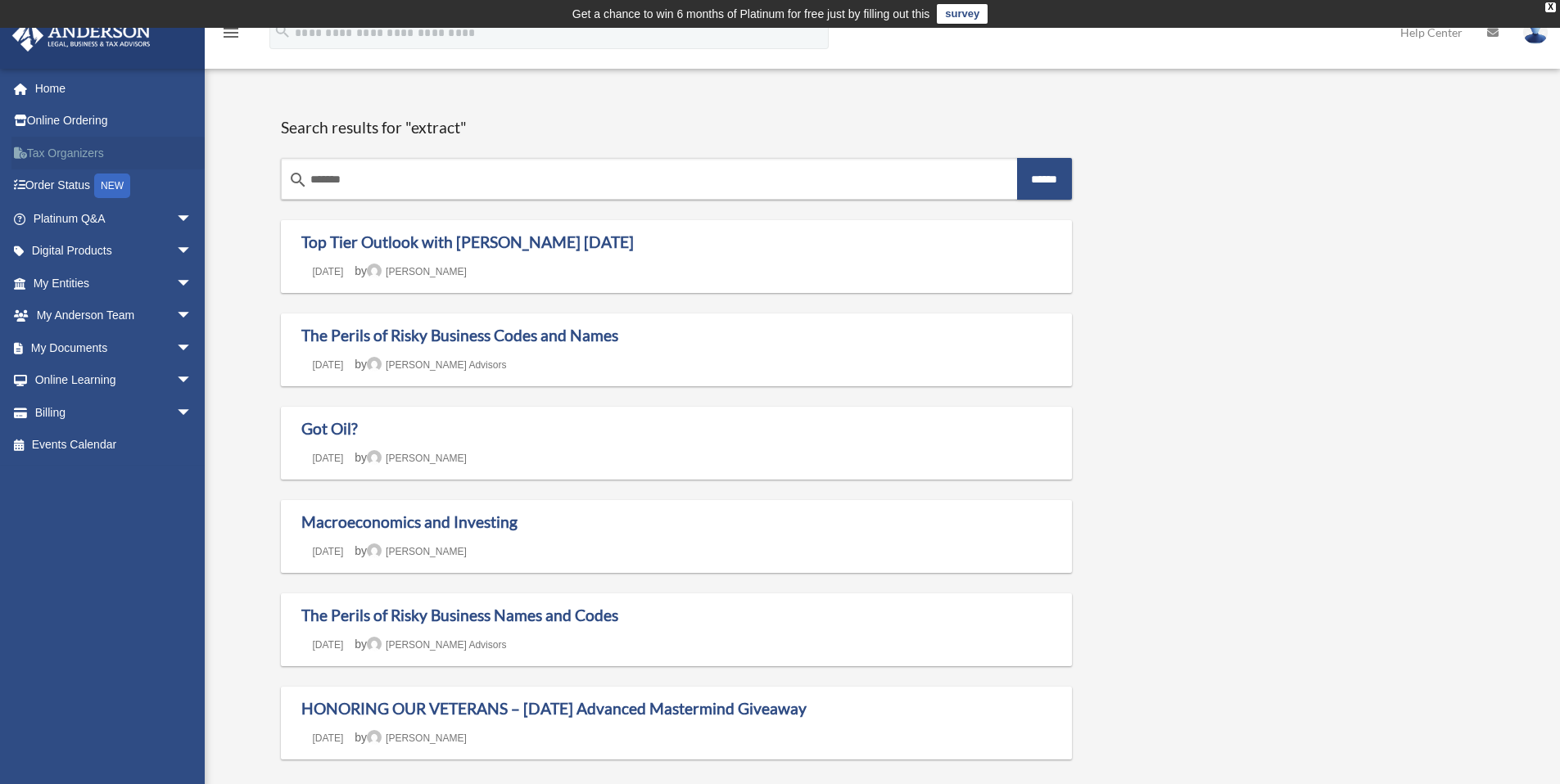
click at [81, 154] on link "Tax Organizers" at bounding box center [114, 153] width 205 height 33
click at [40, 281] on link "My Entities arrow_drop_down" at bounding box center [114, 283] width 205 height 33
click at [176, 283] on span "arrow_drop_down" at bounding box center [192, 283] width 33 height 34
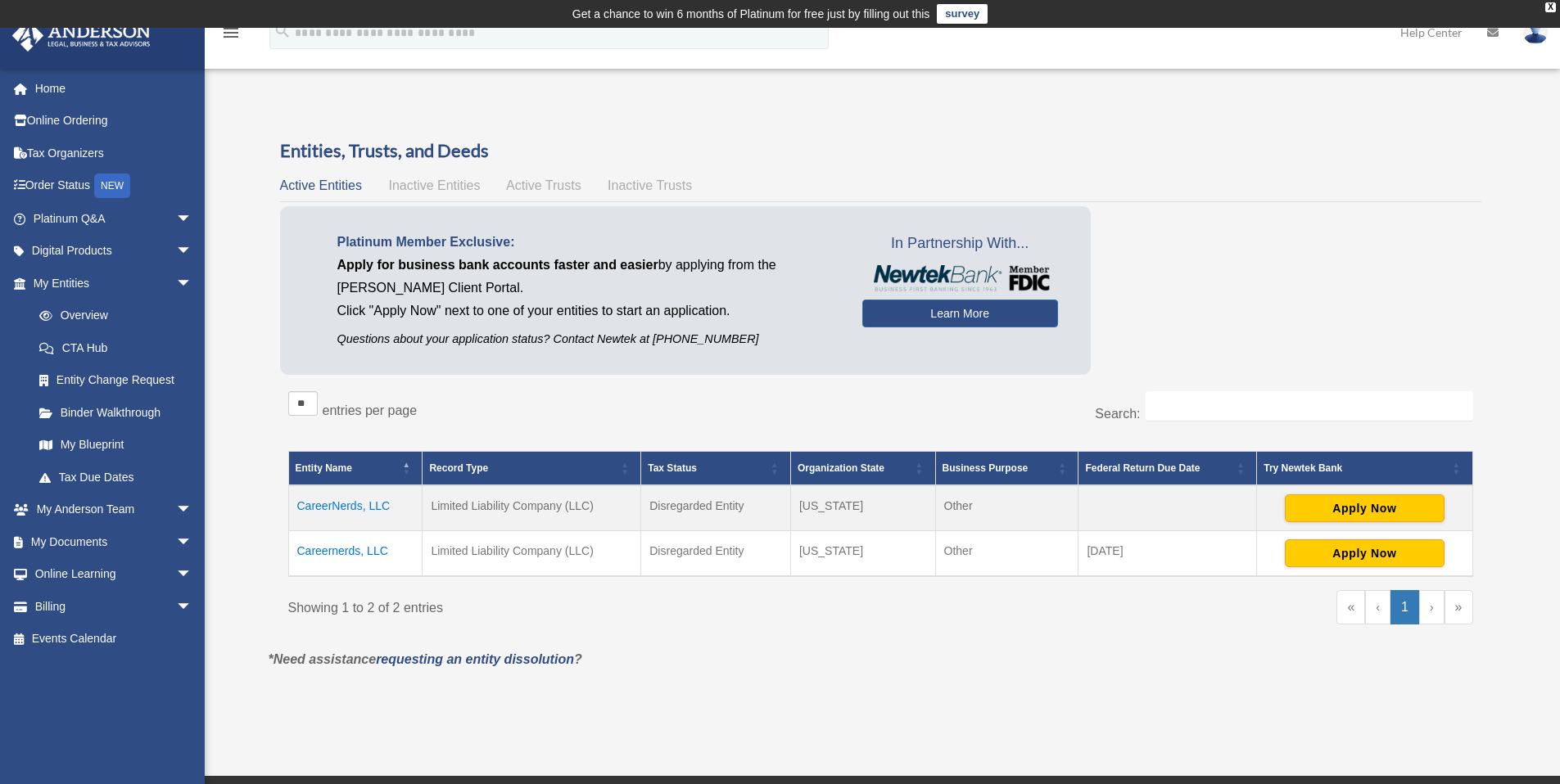
click at [339, 551] on td "Careernerds, LLC" at bounding box center [355, 555] width 134 height 46
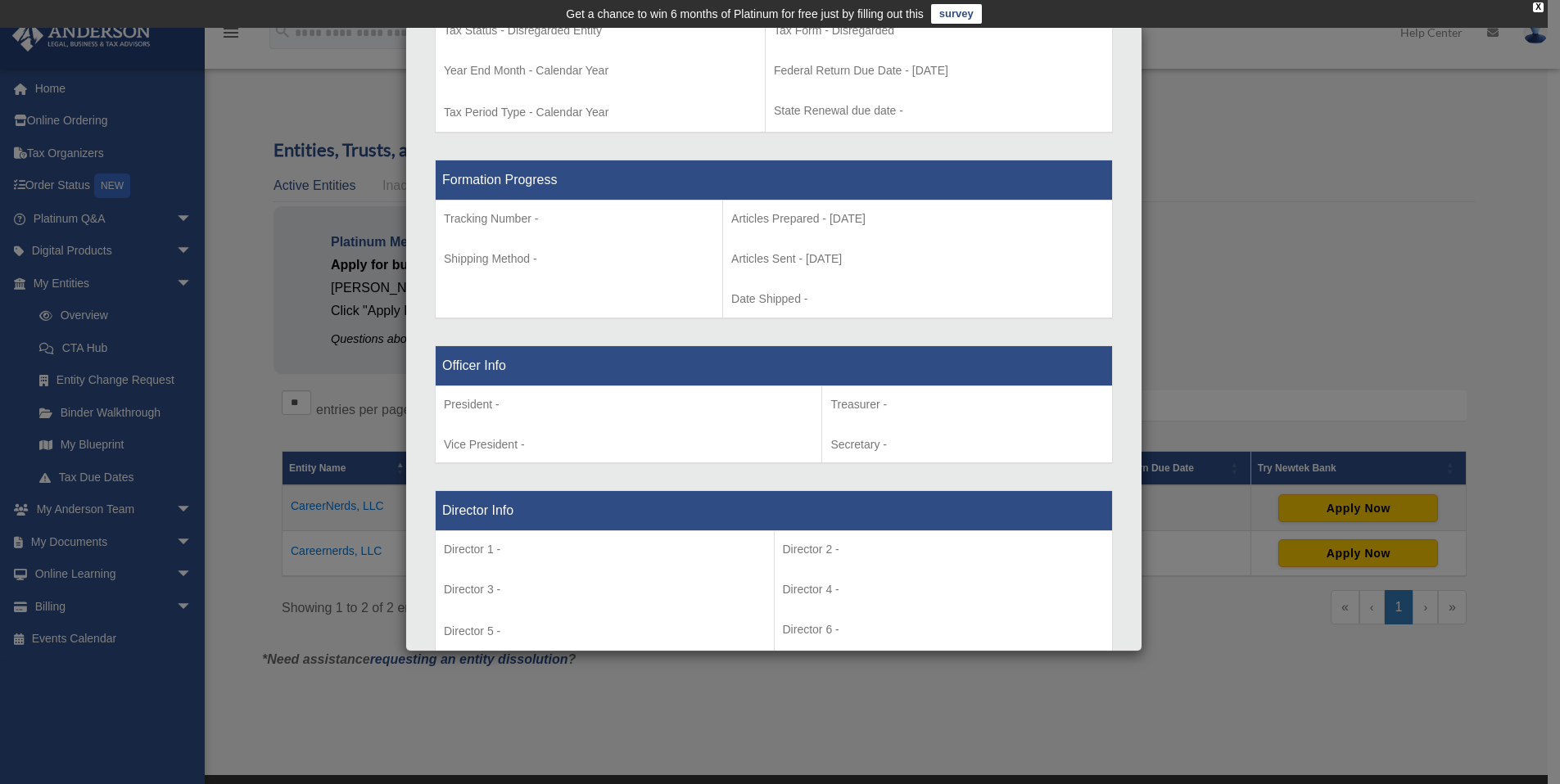
scroll to position [857, 0]
